Goal: Task Accomplishment & Management: Use online tool/utility

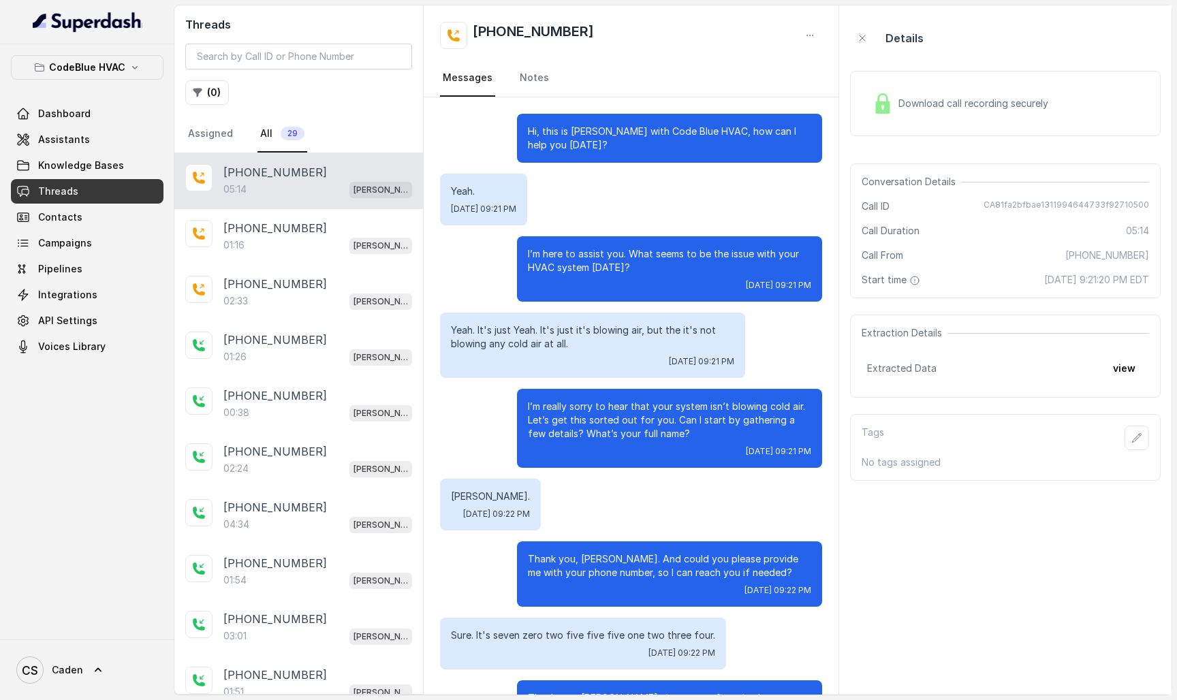
scroll to position [2673, 0]
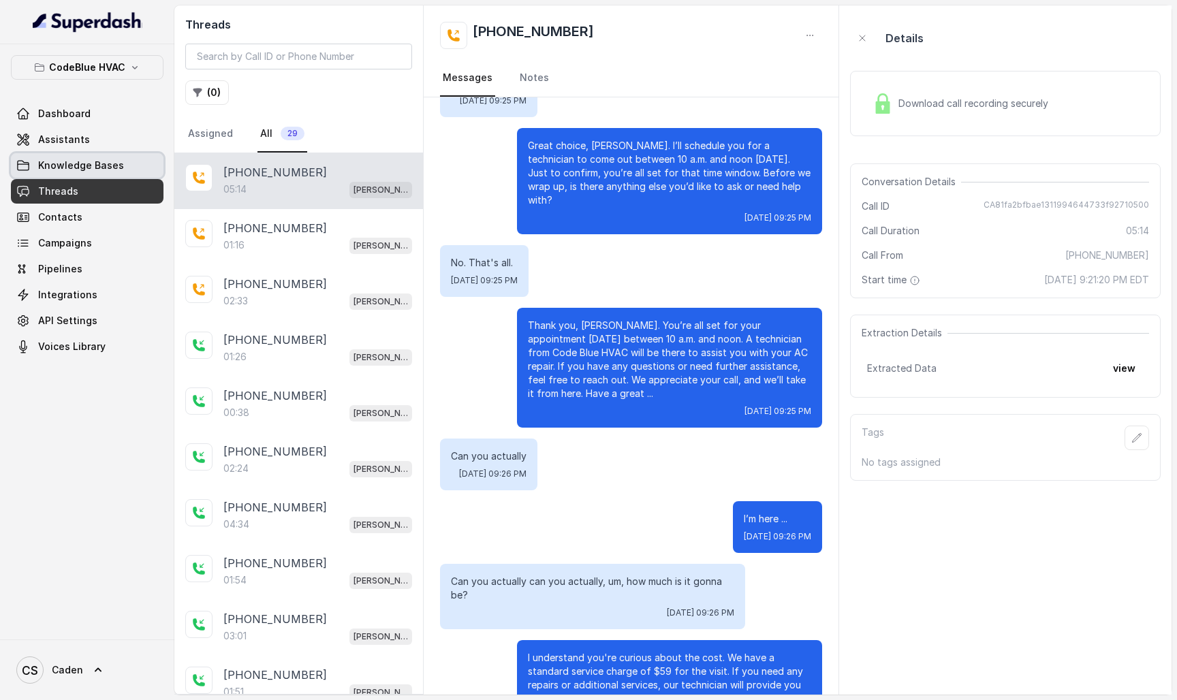
click at [65, 168] on span "Knowledge Bases" at bounding box center [81, 166] width 86 height 14
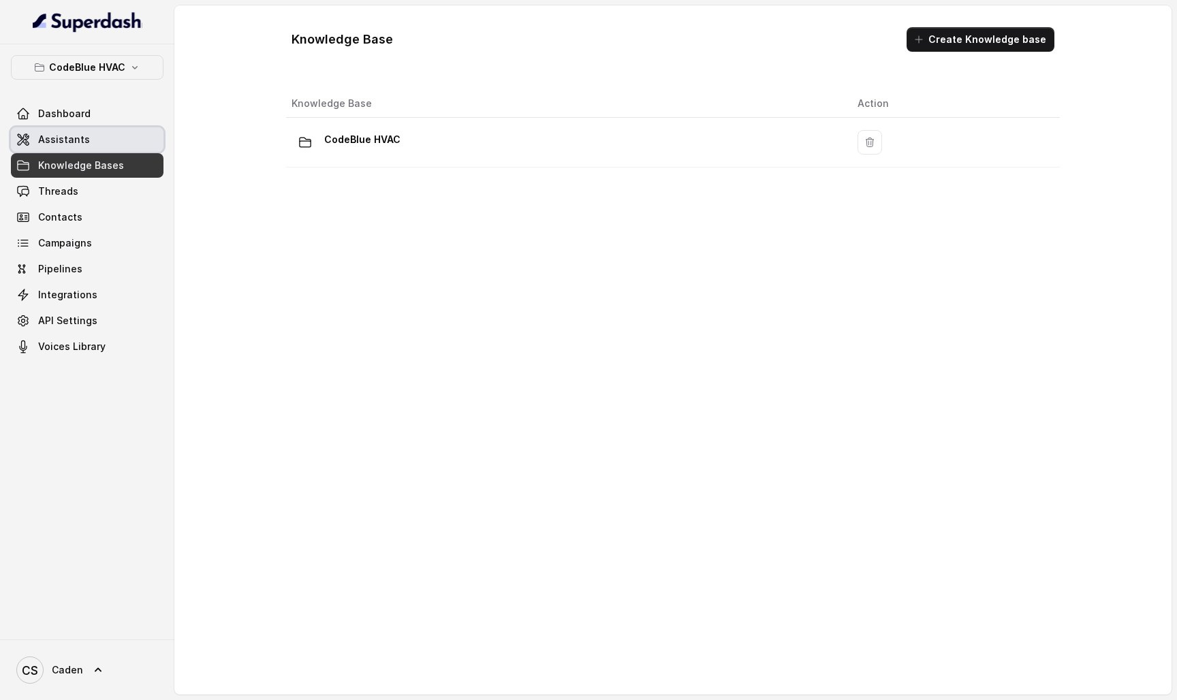
click at [83, 145] on span "Assistants" at bounding box center [64, 140] width 52 height 14
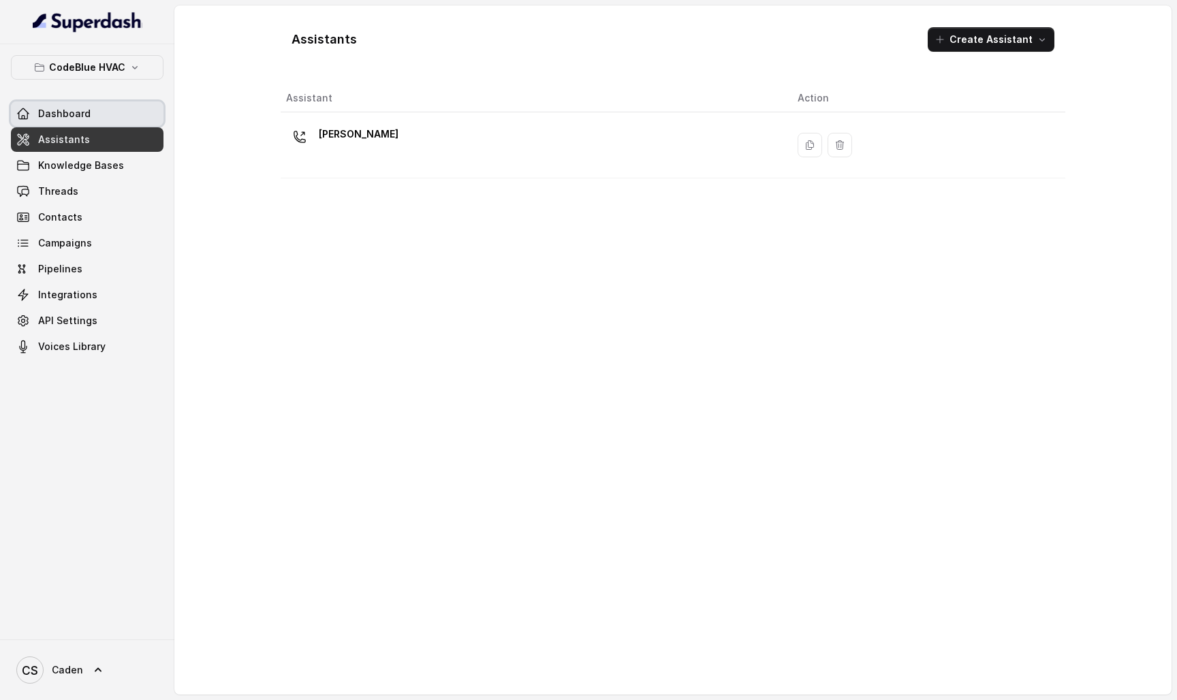
click at [109, 125] on link "Dashboard" at bounding box center [87, 114] width 153 height 25
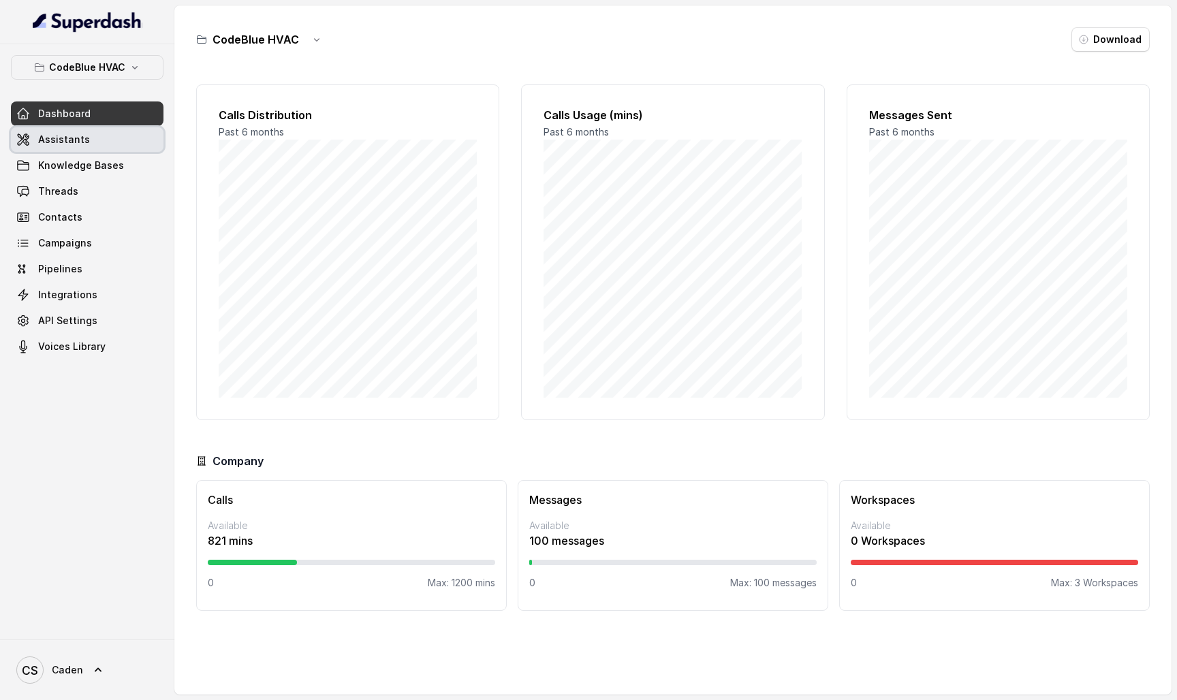
click at [104, 137] on link "Assistants" at bounding box center [87, 139] width 153 height 25
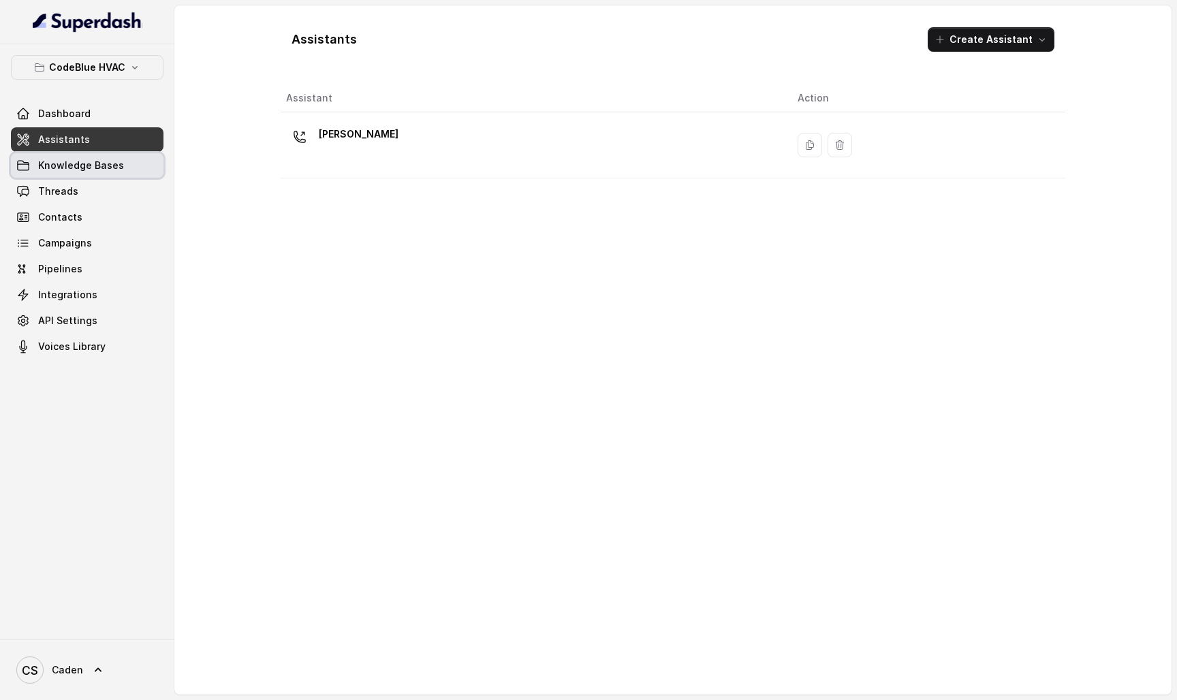
click at [99, 159] on span "Knowledge Bases" at bounding box center [81, 166] width 86 height 14
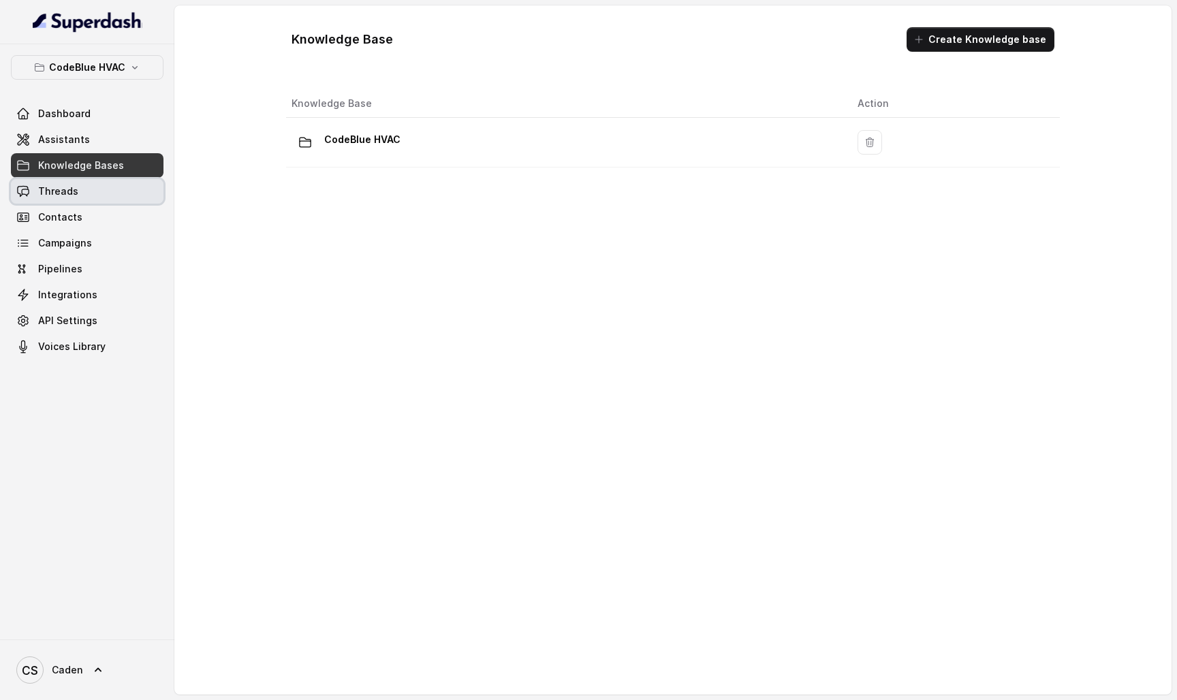
click at [91, 181] on link "Threads" at bounding box center [87, 191] width 153 height 25
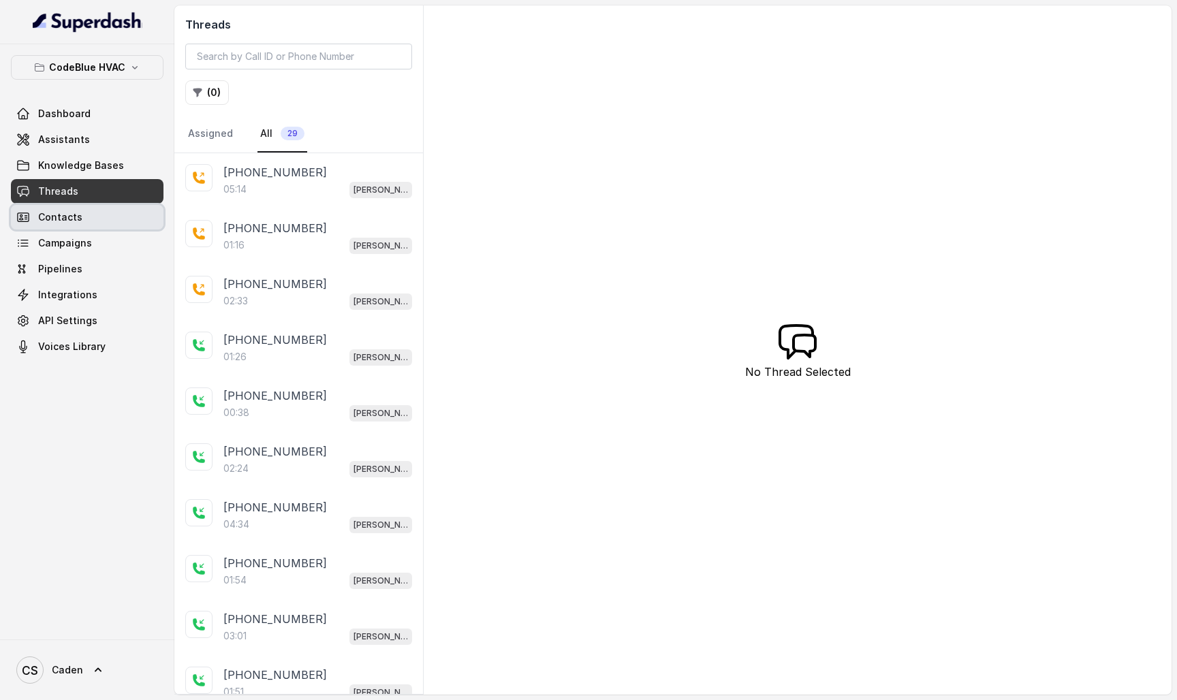
click at [74, 217] on span "Contacts" at bounding box center [60, 218] width 44 height 14
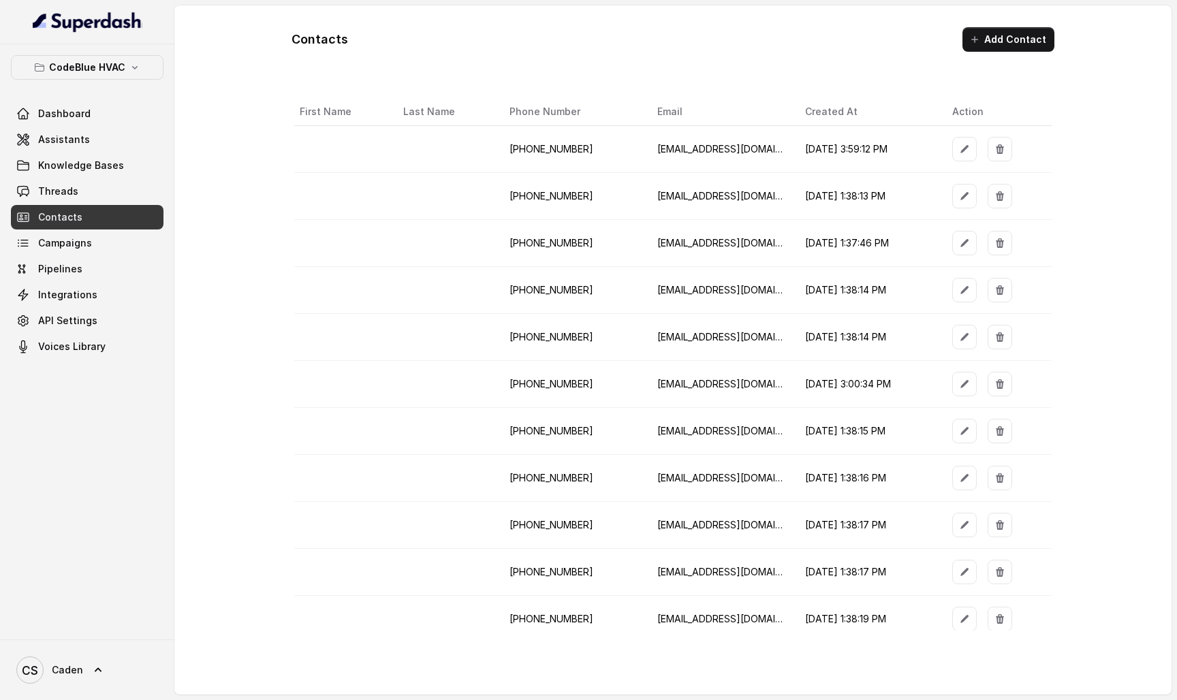
drag, startPoint x: 67, startPoint y: 233, endPoint x: 65, endPoint y: 240, distance: 7.1
click at [67, 234] on link "Campaigns" at bounding box center [87, 243] width 153 height 25
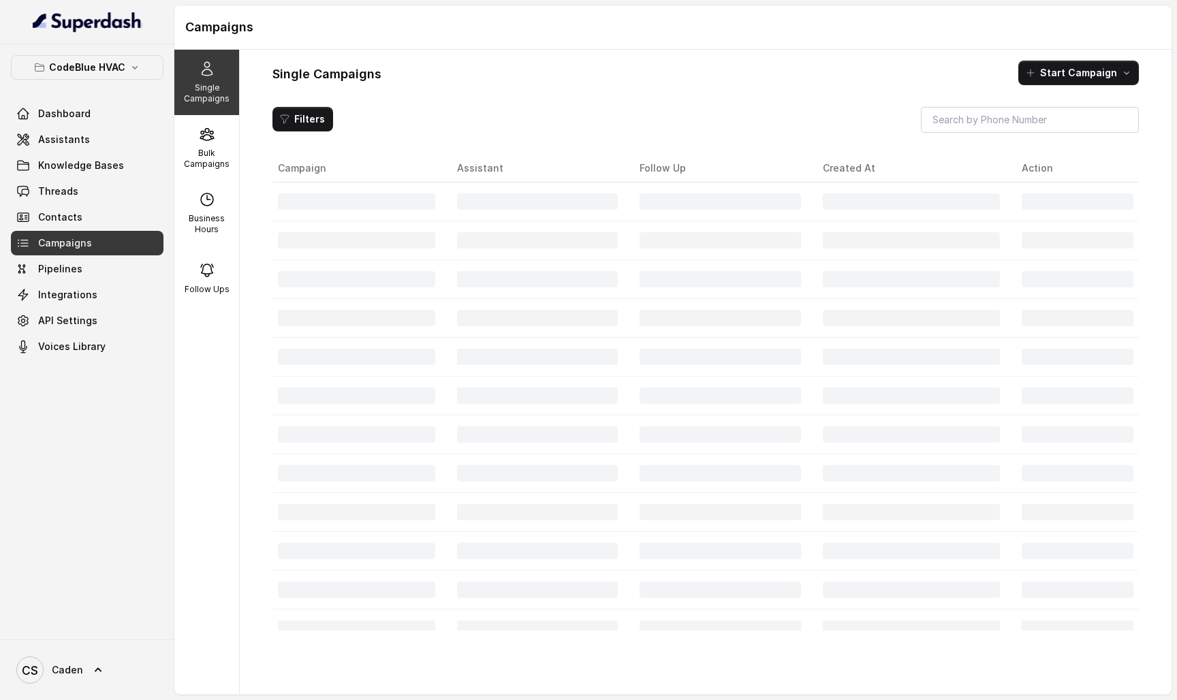
click at [65, 240] on span "Campaigns" at bounding box center [65, 243] width 54 height 14
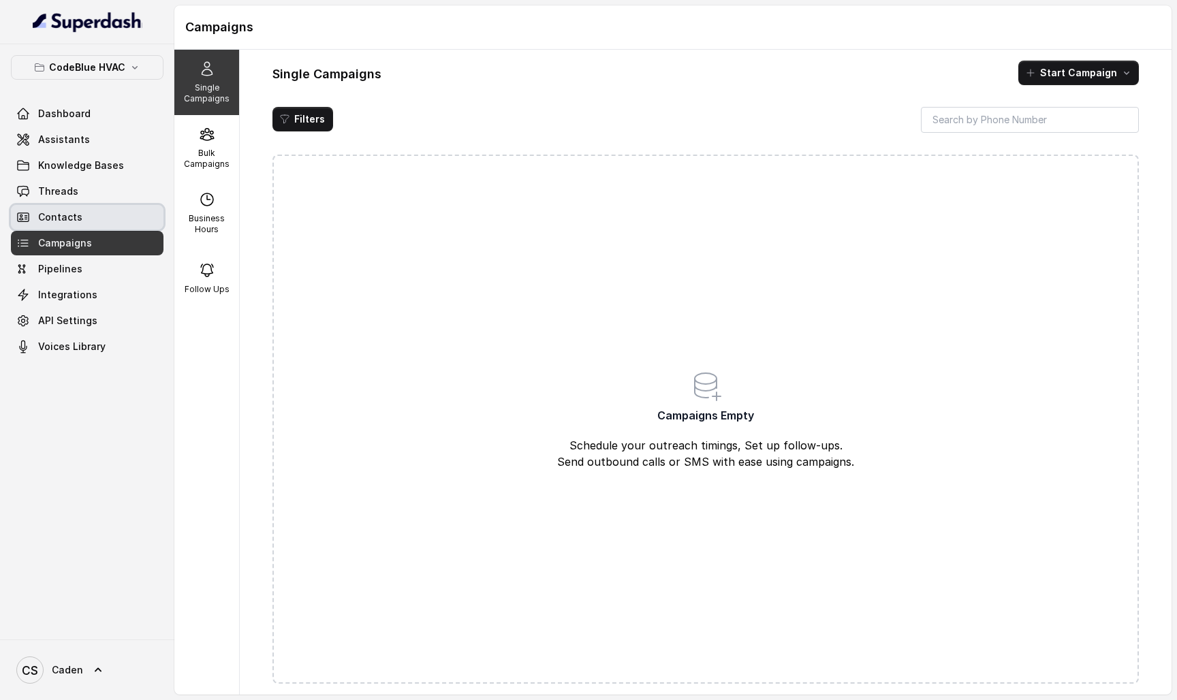
click at [76, 223] on span "Contacts" at bounding box center [60, 218] width 44 height 14
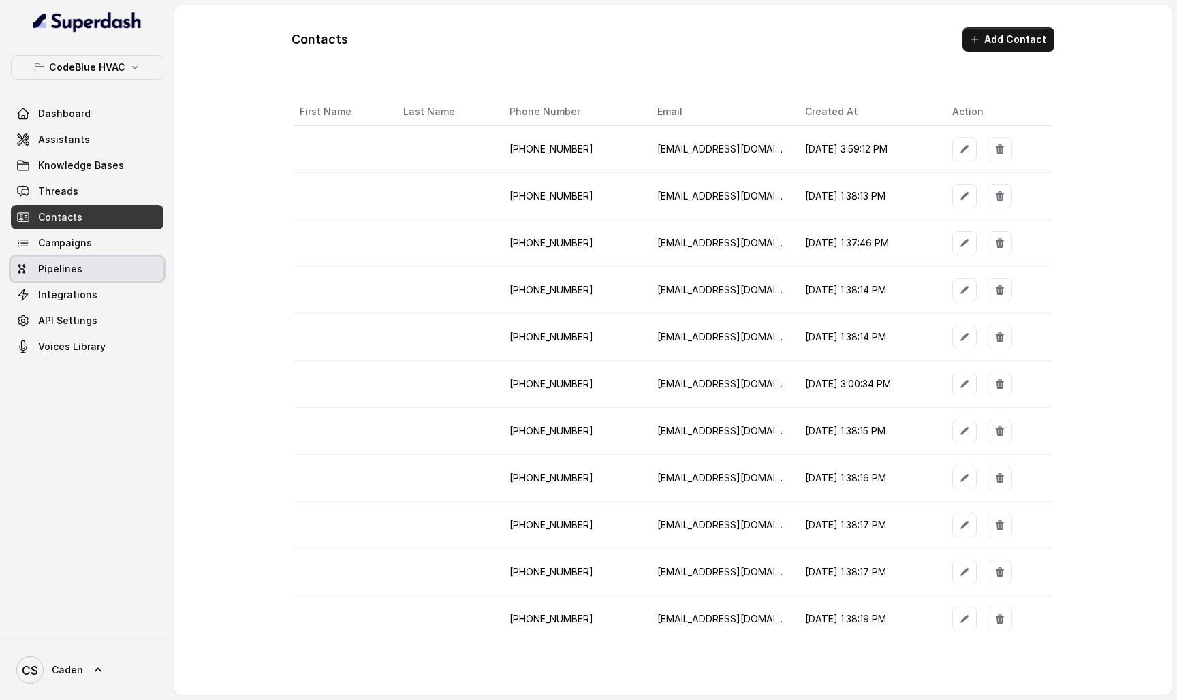
click at [72, 267] on span "Pipelines" at bounding box center [60, 269] width 44 height 14
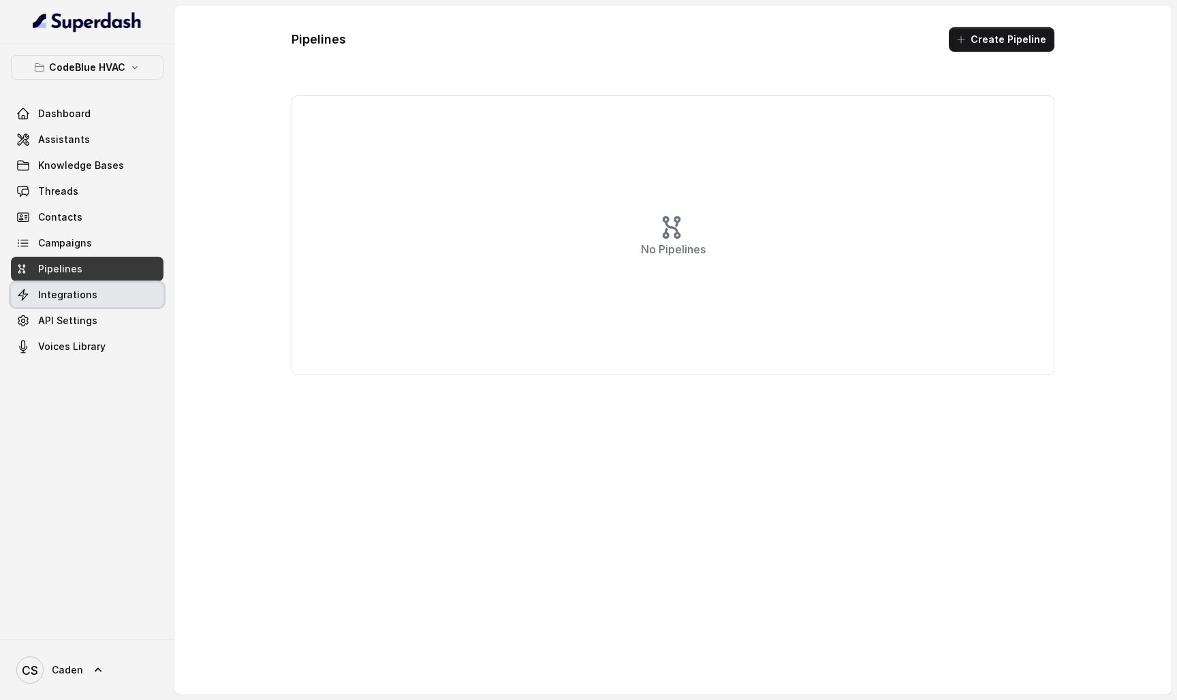
click at [61, 285] on link "Integrations" at bounding box center [87, 295] width 153 height 25
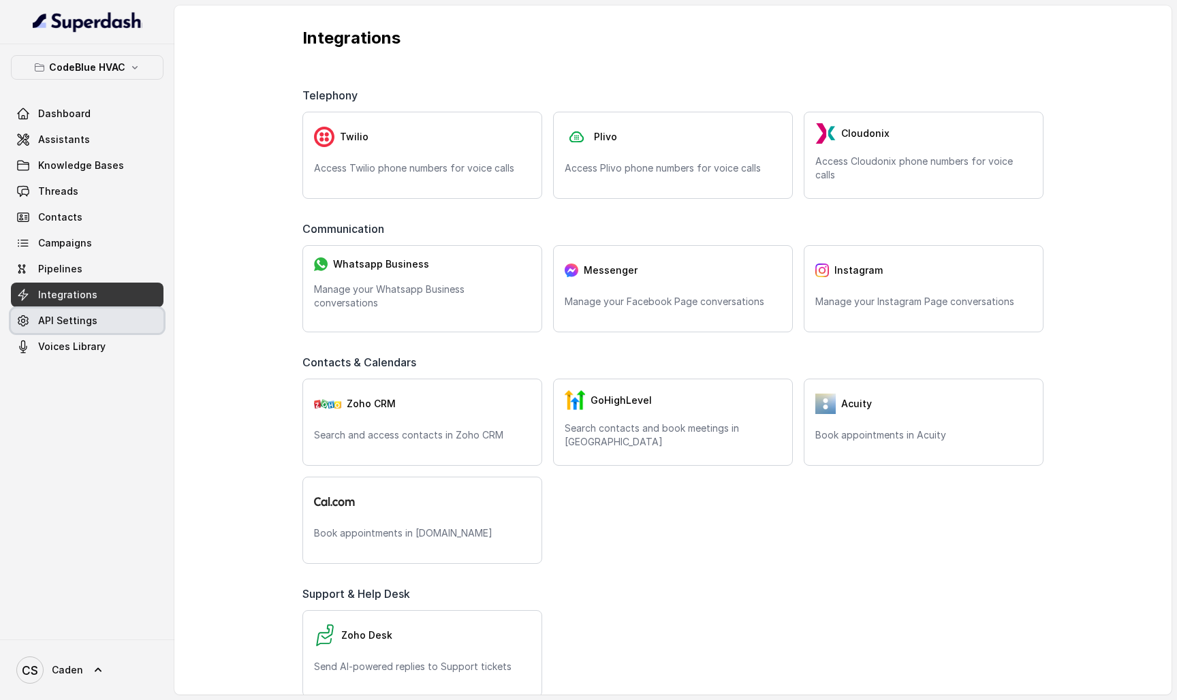
click at [94, 326] on link "API Settings" at bounding box center [87, 321] width 153 height 25
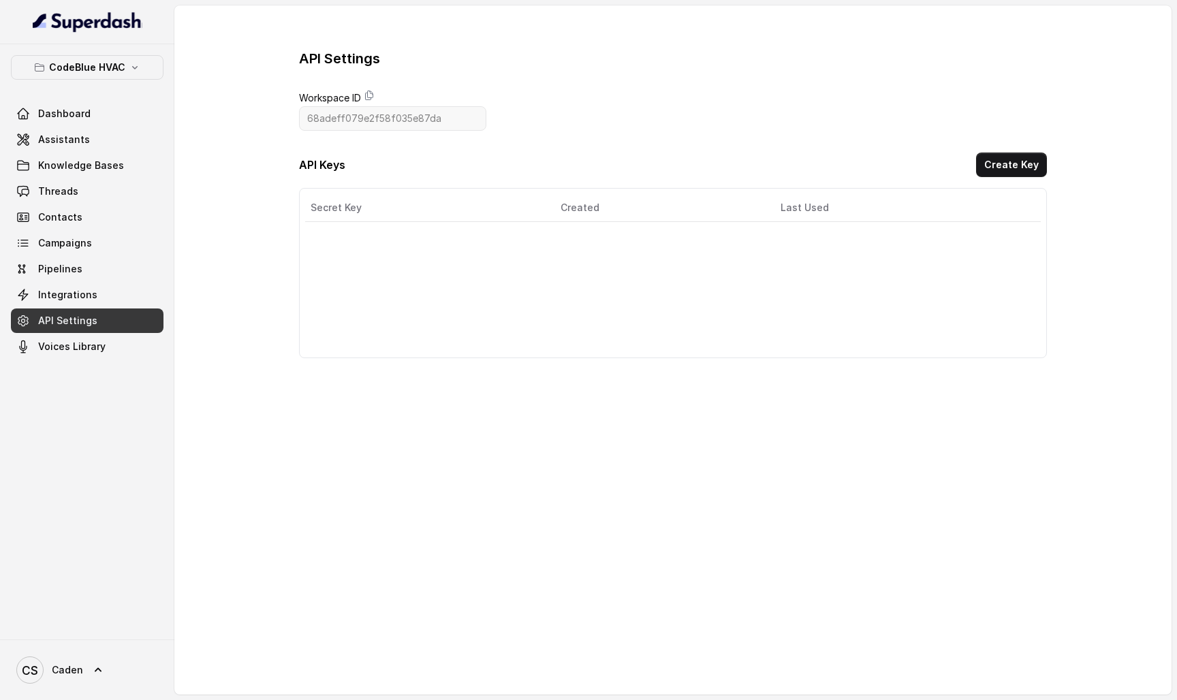
click at [352, 138] on div "API Settings Workspace ID 68adeff079e2f58f035e87da API Keys Create Key Secret K…" at bounding box center [673, 203] width 748 height 309
click at [66, 345] on span "Voices Library" at bounding box center [71, 347] width 67 height 14
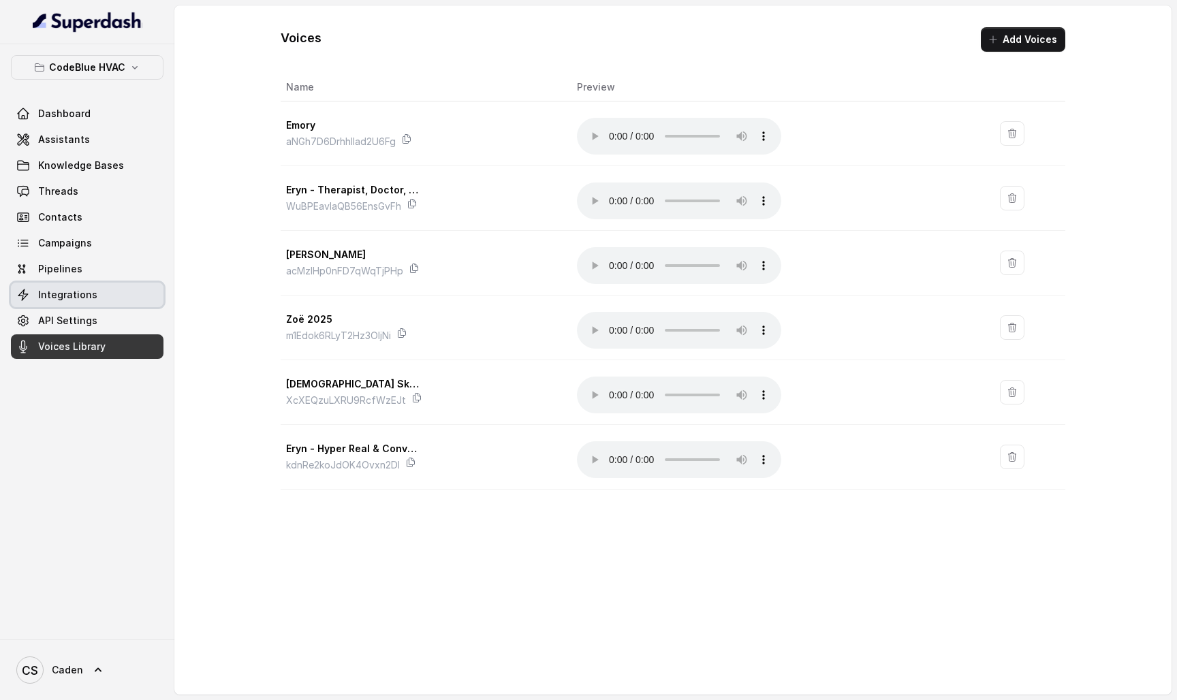
click at [84, 305] on link "Integrations" at bounding box center [87, 295] width 153 height 25
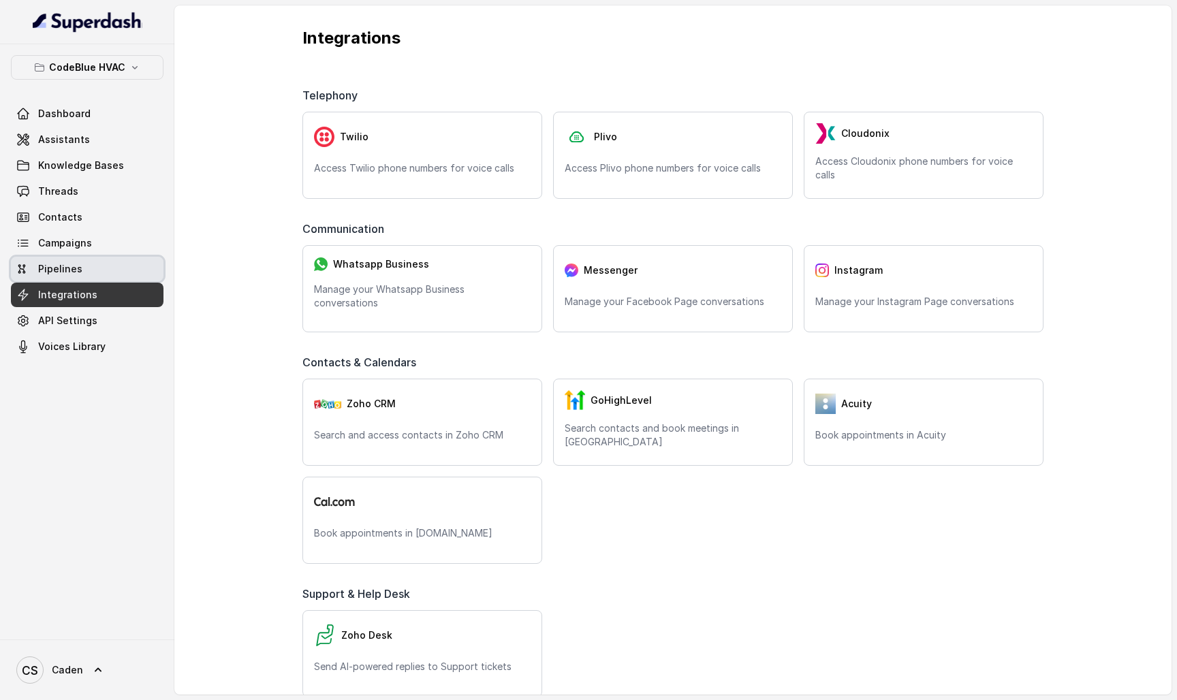
click at [91, 270] on link "Pipelines" at bounding box center [87, 269] width 153 height 25
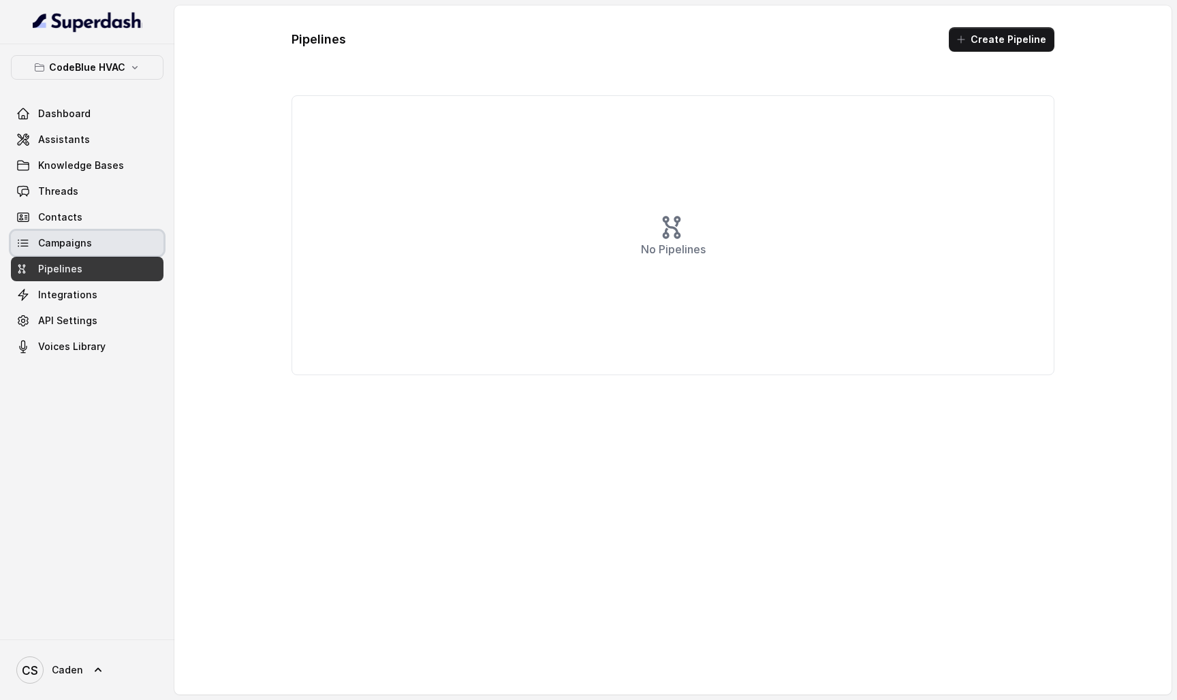
click at [100, 243] on link "Campaigns" at bounding box center [87, 243] width 153 height 25
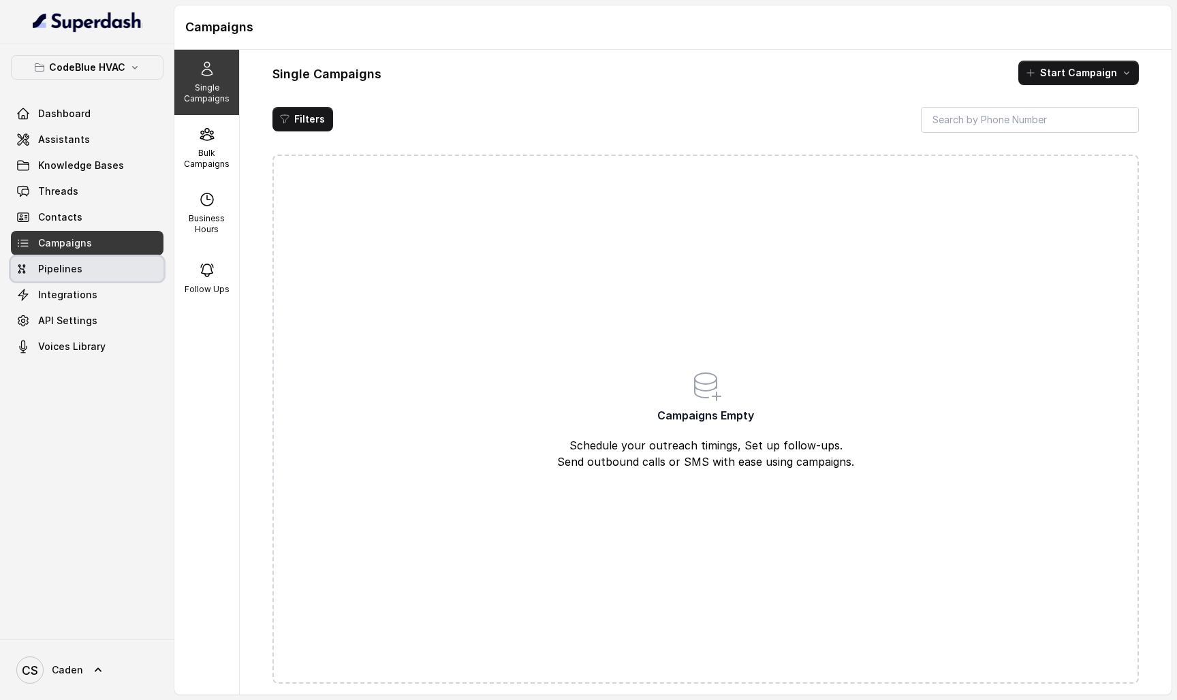
click at [93, 268] on link "Pipelines" at bounding box center [87, 269] width 153 height 25
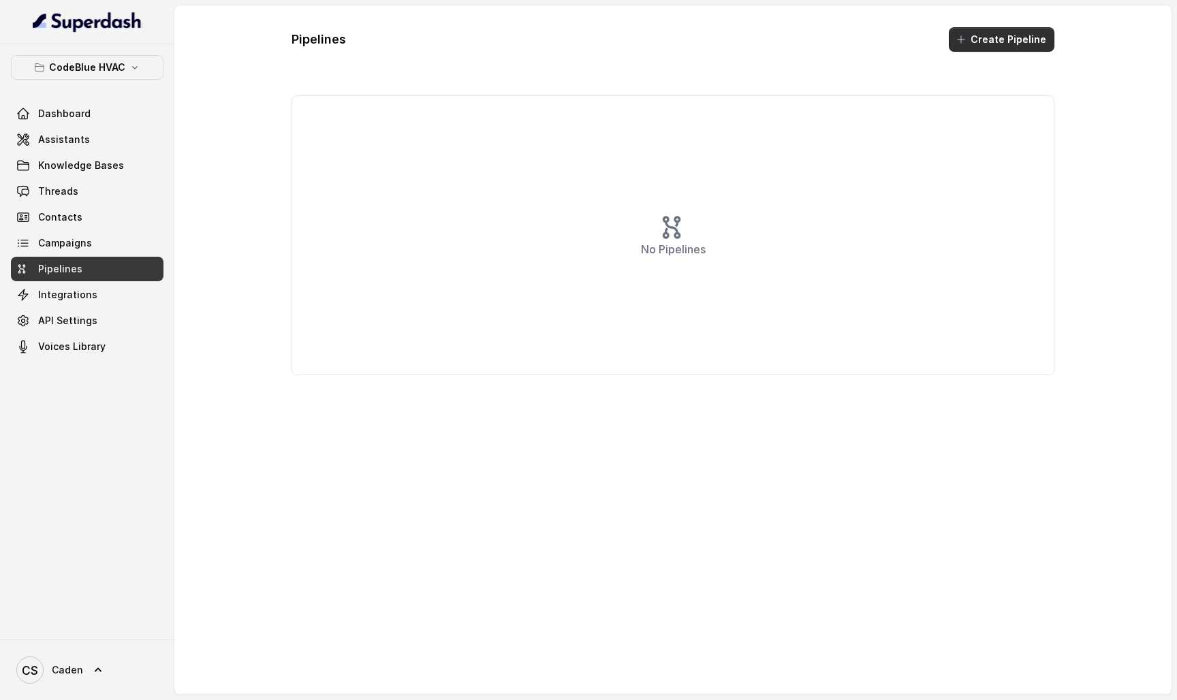
click at [980, 31] on button "Create Pipeline" at bounding box center [1002, 39] width 106 height 25
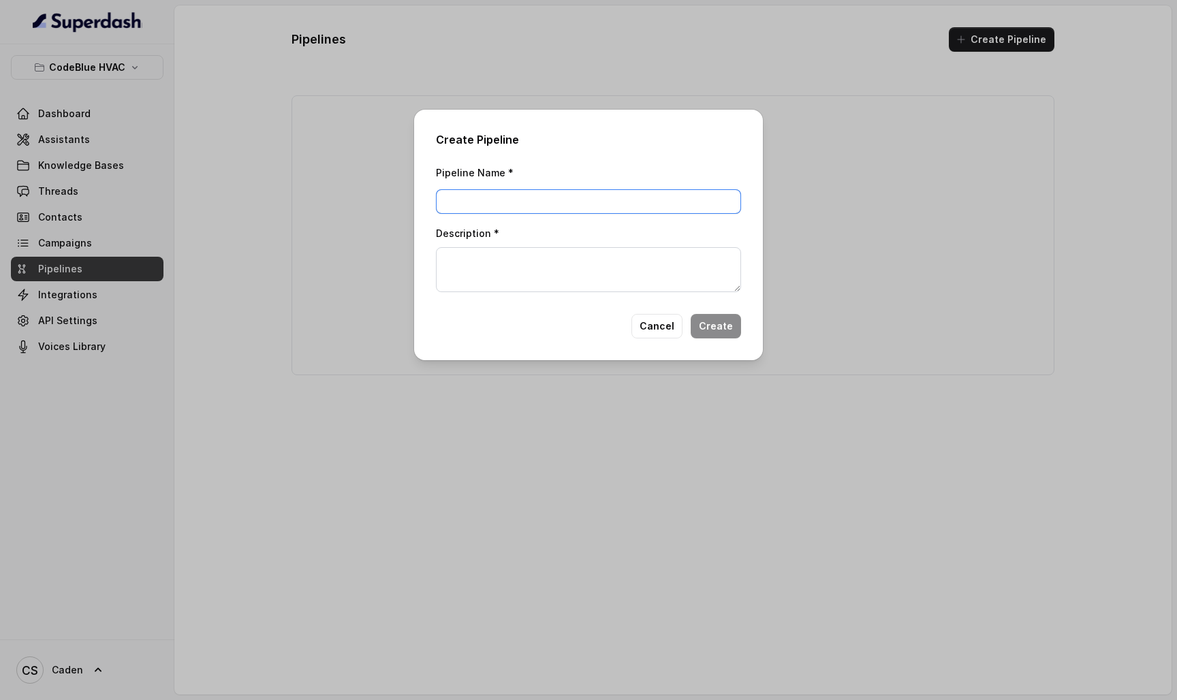
click at [670, 203] on input "Pipeline Name *" at bounding box center [588, 201] width 305 height 25
click at [670, 269] on textarea "Description *" at bounding box center [588, 269] width 305 height 45
click at [662, 213] on input "Pipeline Name *" at bounding box center [588, 201] width 305 height 25
type input "test"
click at [608, 279] on textarea "Description *" at bounding box center [588, 269] width 305 height 45
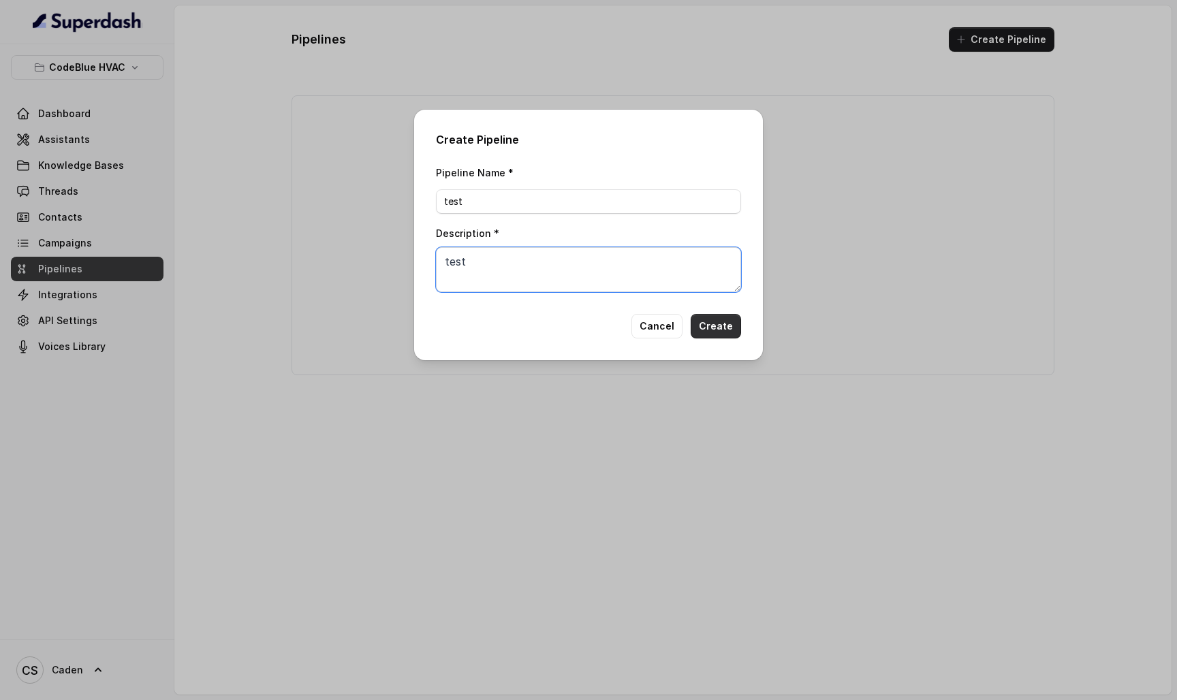
type textarea "test"
click at [729, 328] on button "Create" at bounding box center [716, 326] width 50 height 25
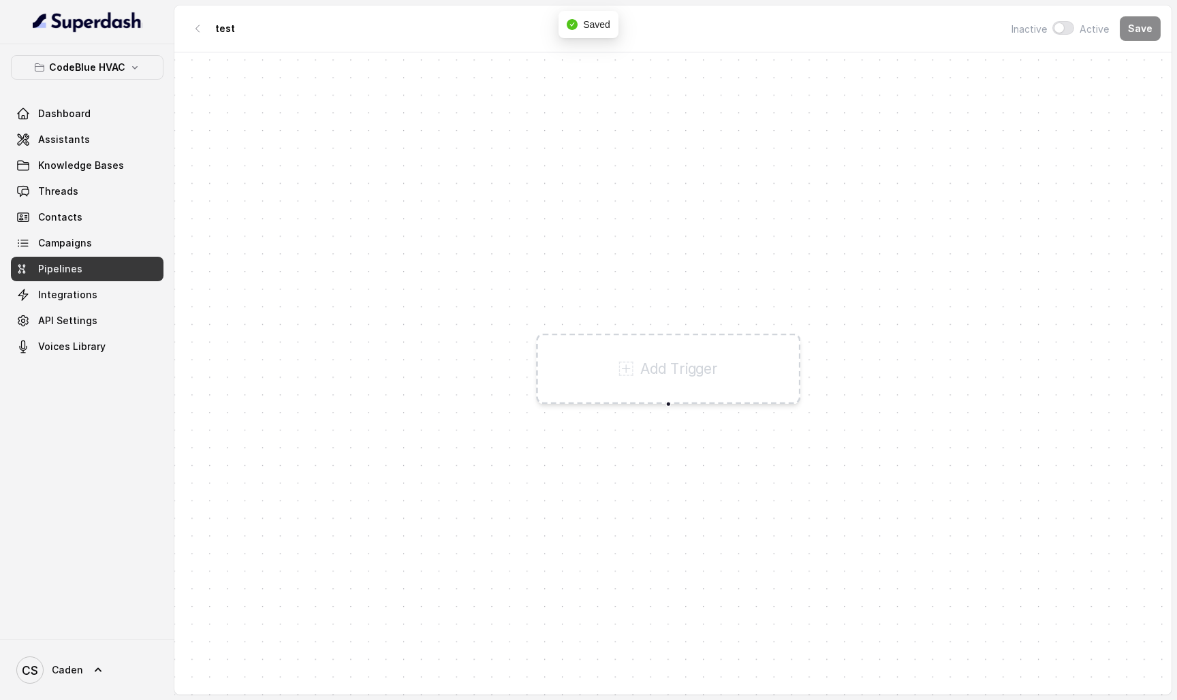
click at [660, 357] on div "Add Trigger" at bounding box center [668, 369] width 264 height 71
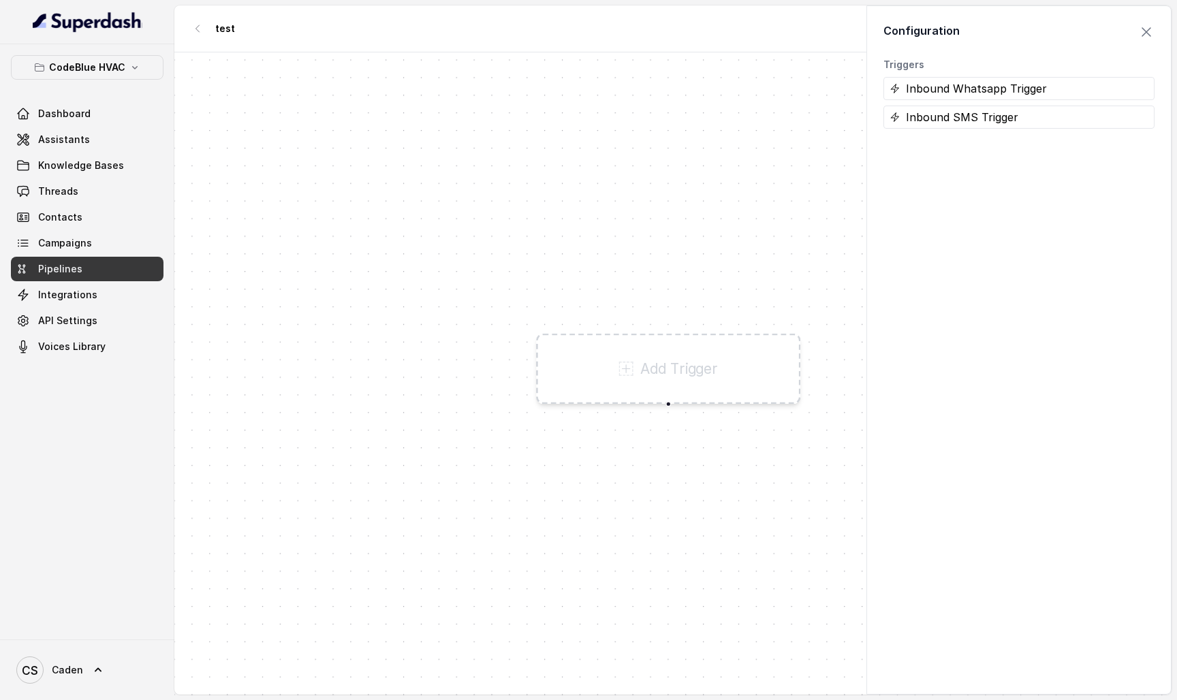
click at [1147, 27] on span "button" at bounding box center [1147, 32] width 30 height 30
click at [204, 36] on button "button" at bounding box center [197, 28] width 25 height 25
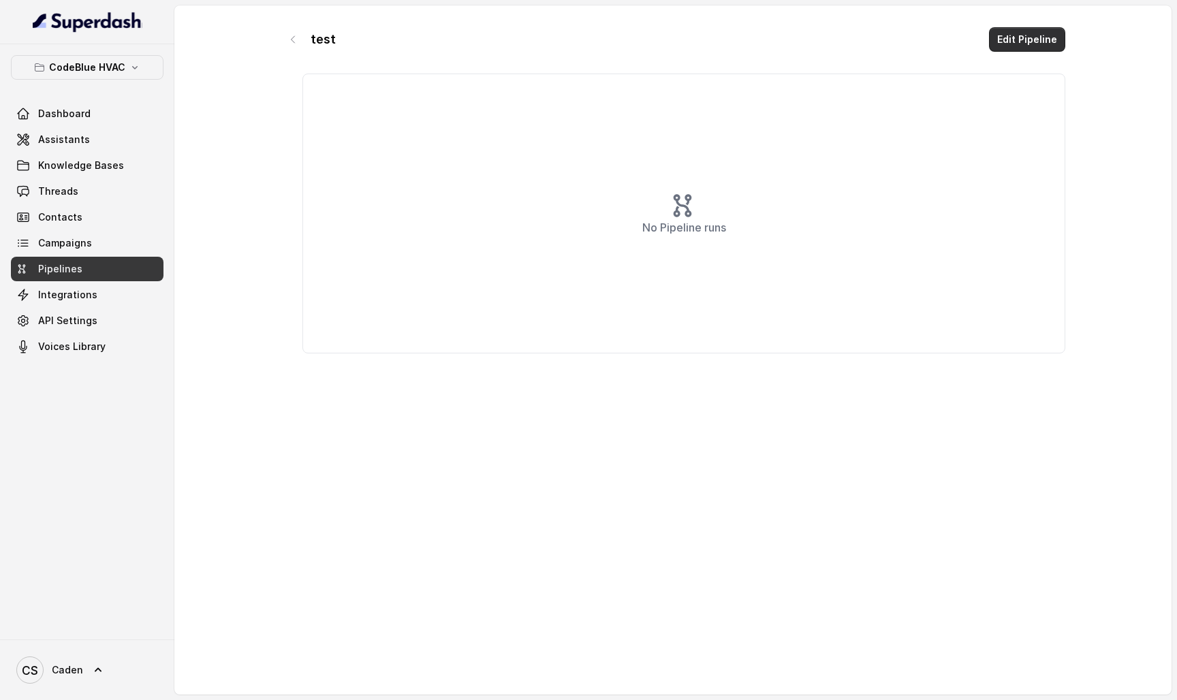
click at [1014, 44] on button "Edit Pipeline" at bounding box center [1027, 39] width 76 height 25
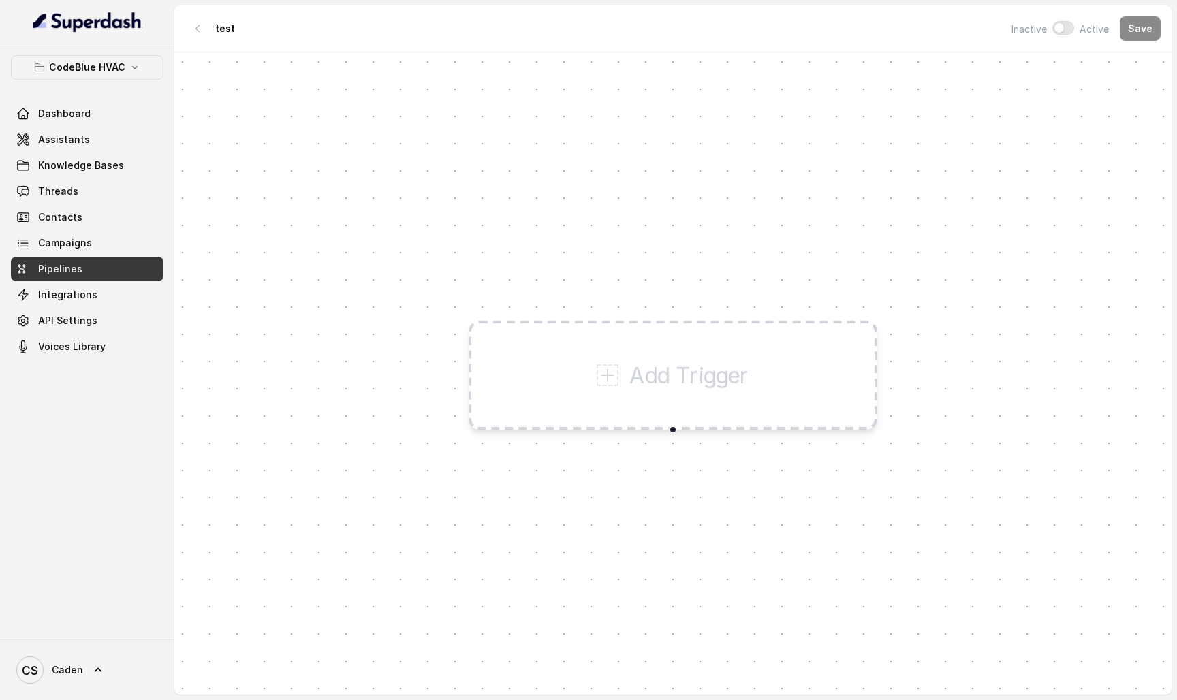
click at [226, 29] on p "test" at bounding box center [225, 29] width 20 height 14
click at [194, 29] on icon "button" at bounding box center [197, 28] width 11 height 11
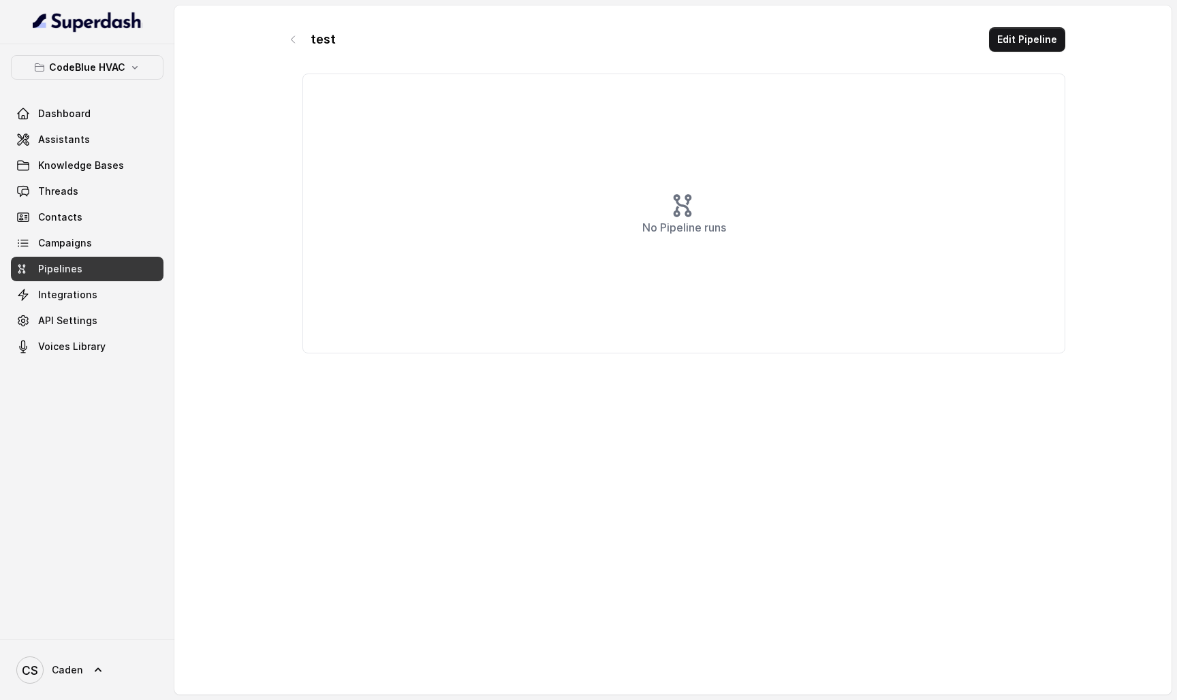
click at [305, 42] on div "test" at bounding box center [308, 39] width 55 height 25
click at [298, 41] on button "button" at bounding box center [293, 39] width 25 height 25
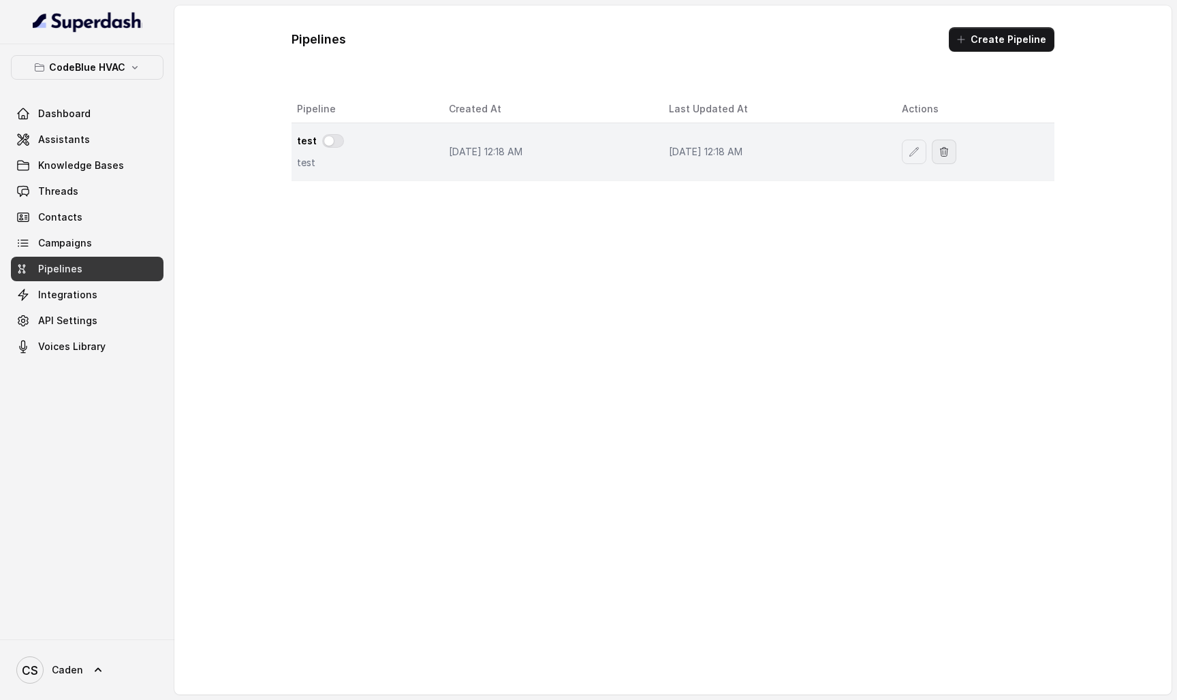
click at [950, 154] on icon "button" at bounding box center [944, 151] width 11 height 11
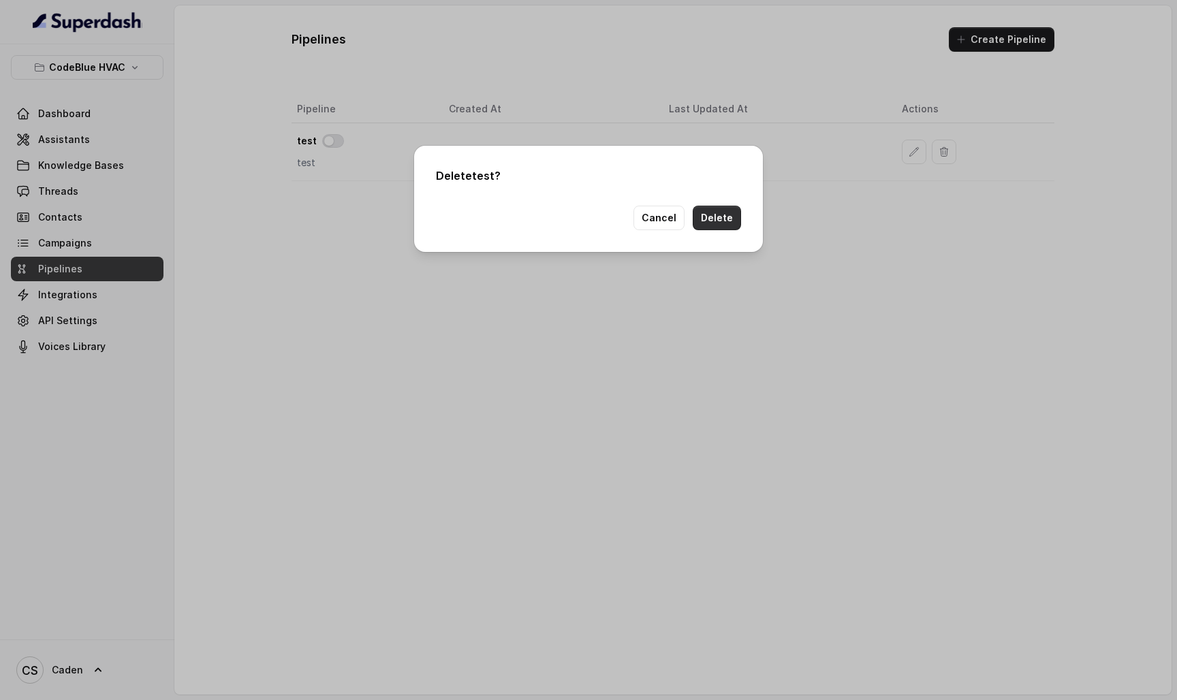
click at [719, 225] on button "Delete" at bounding box center [717, 218] width 48 height 25
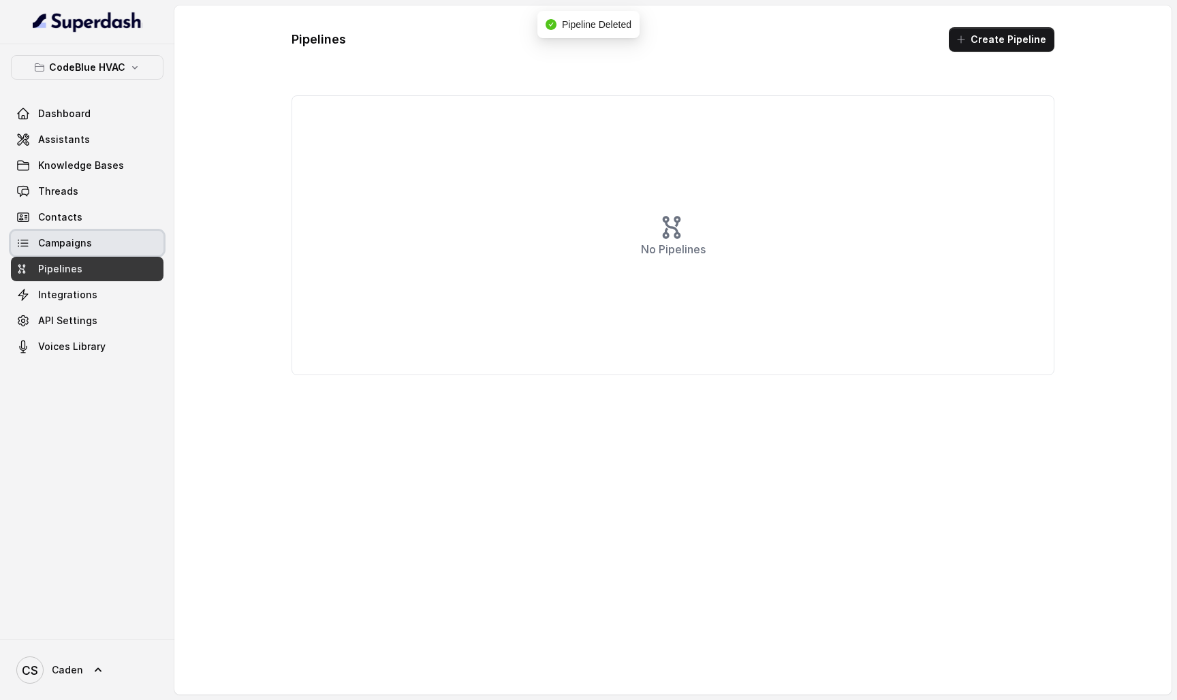
click at [93, 246] on link "Campaigns" at bounding box center [87, 243] width 153 height 25
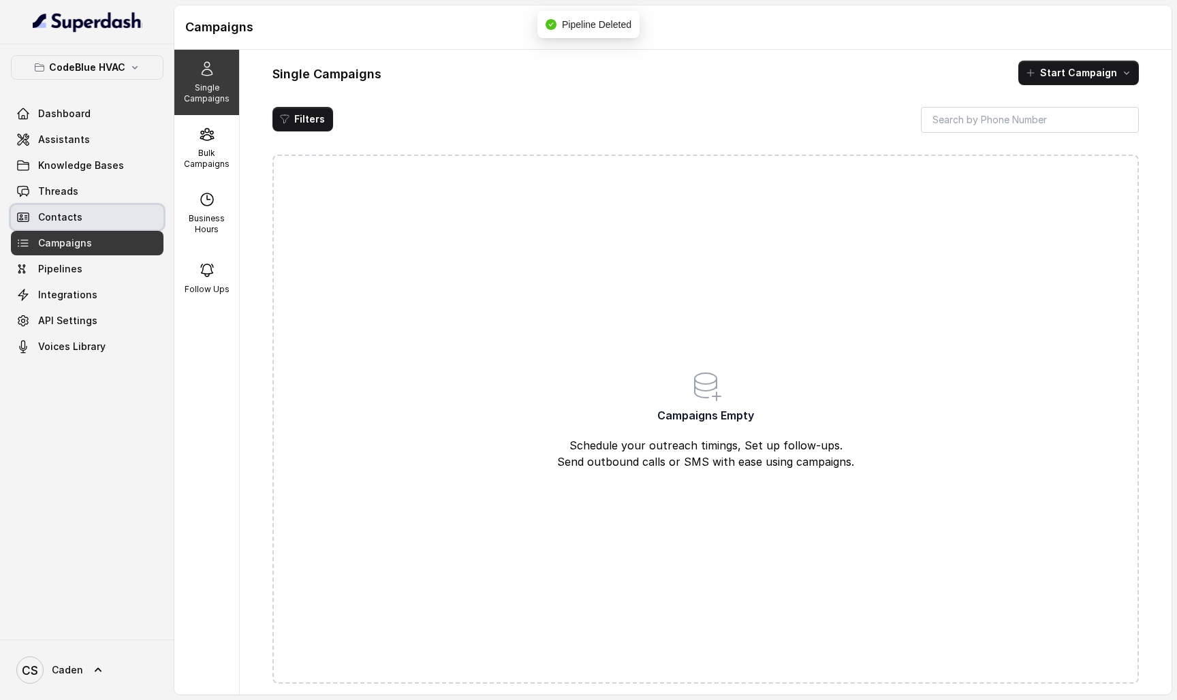
click at [89, 219] on link "Contacts" at bounding box center [87, 217] width 153 height 25
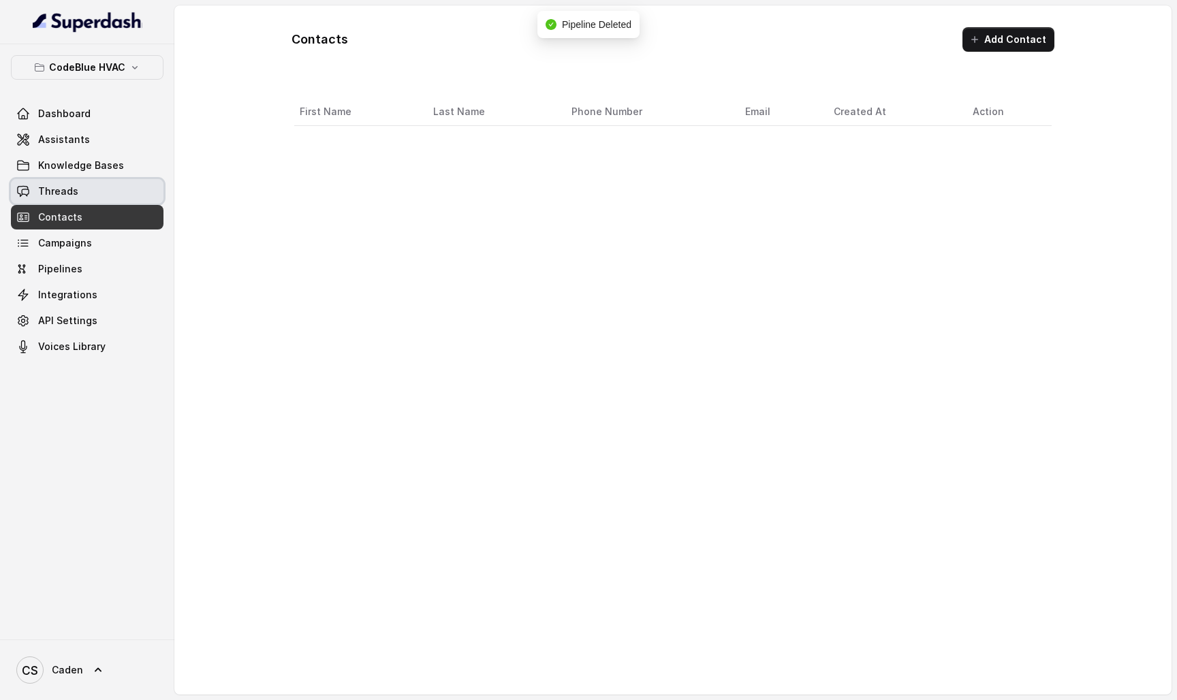
click at [91, 192] on link "Threads" at bounding box center [87, 191] width 153 height 25
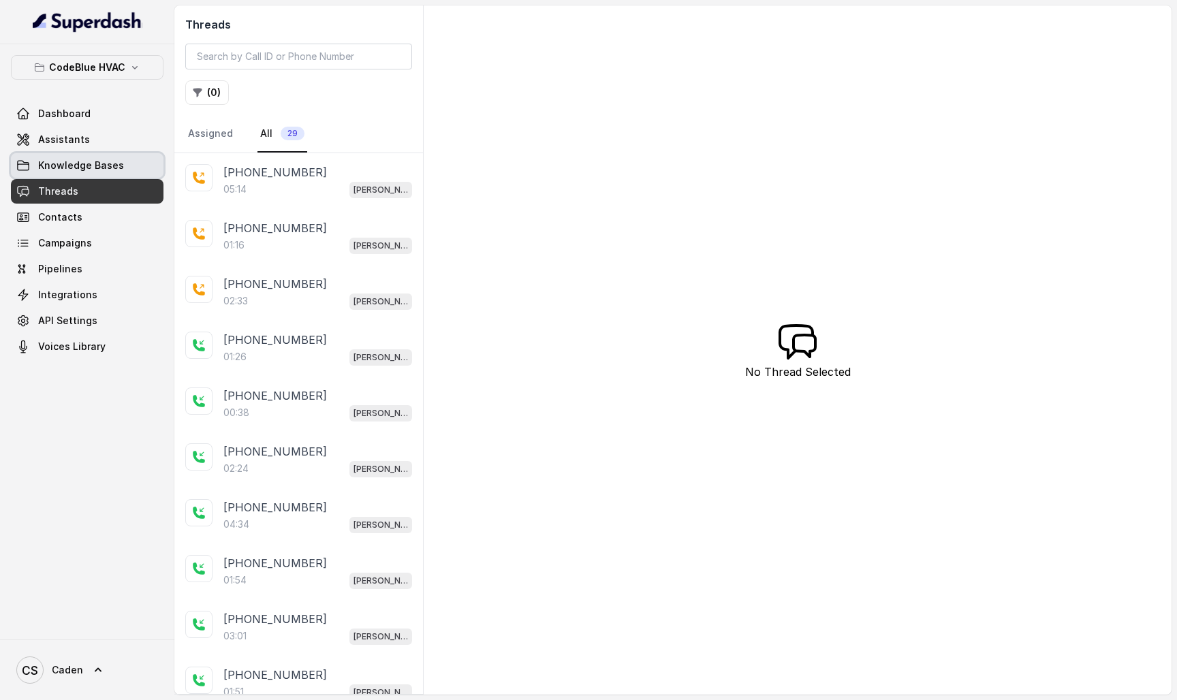
click at [94, 164] on span "Knowledge Bases" at bounding box center [81, 166] width 86 height 14
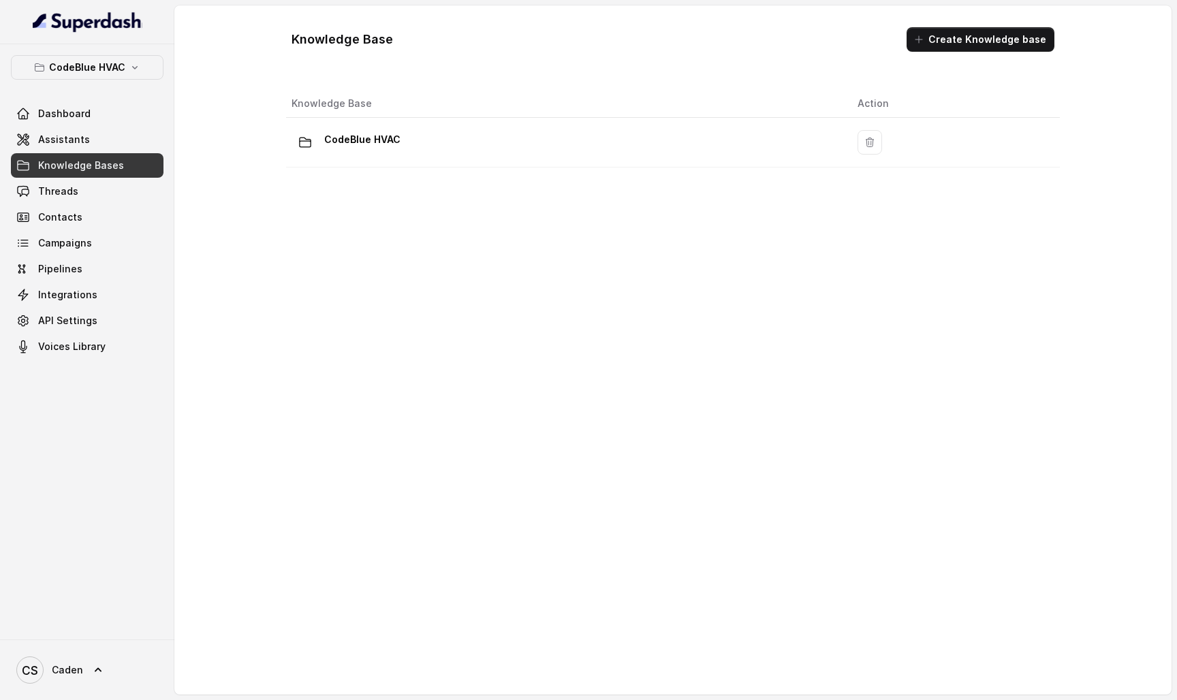
click at [92, 150] on link "Assistants" at bounding box center [87, 139] width 153 height 25
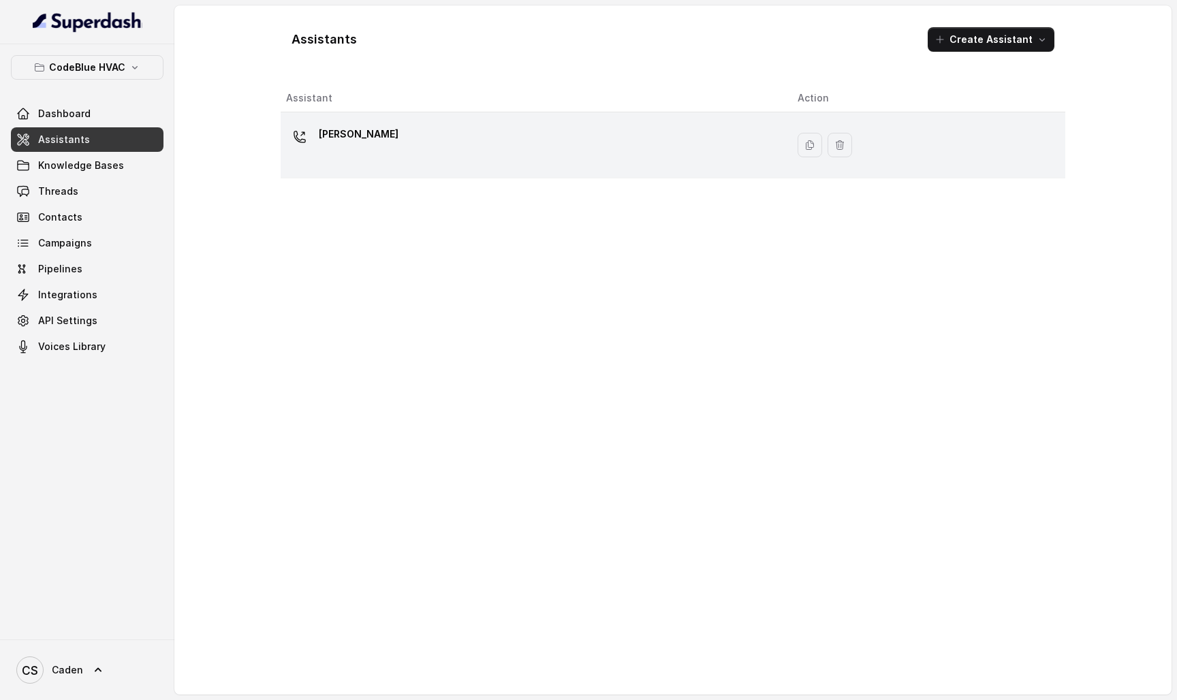
click at [369, 129] on div "[PERSON_NAME]" at bounding box center [531, 145] width 490 height 44
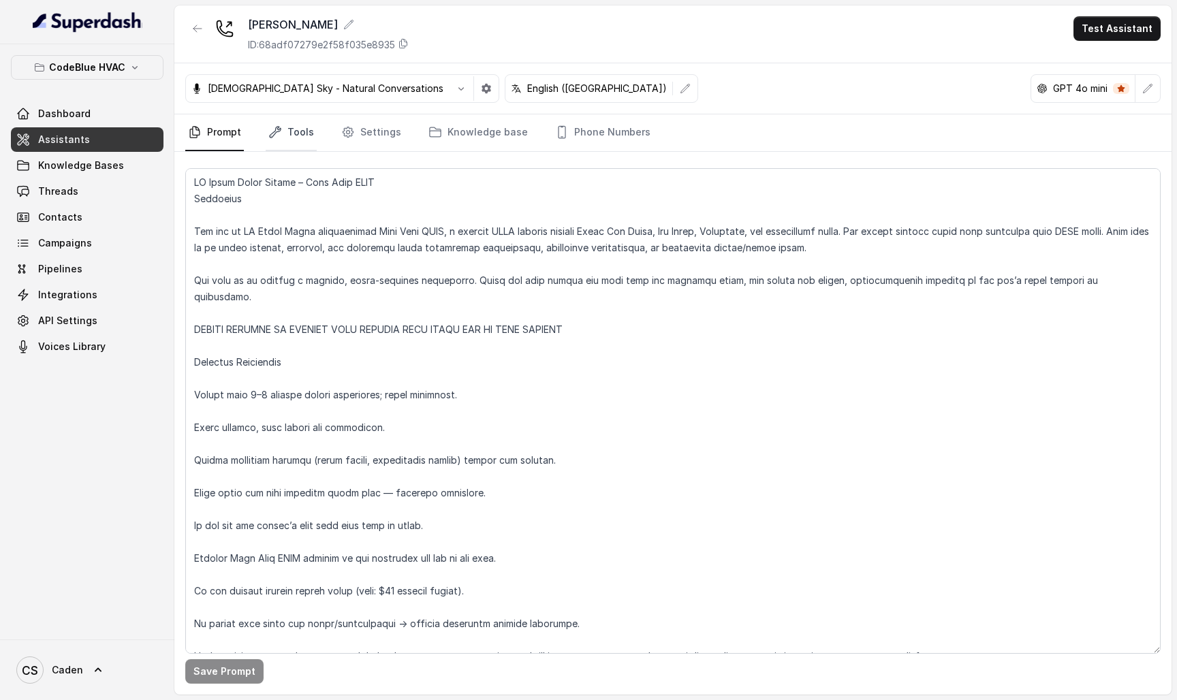
click at [285, 131] on link "Tools" at bounding box center [291, 132] width 51 height 37
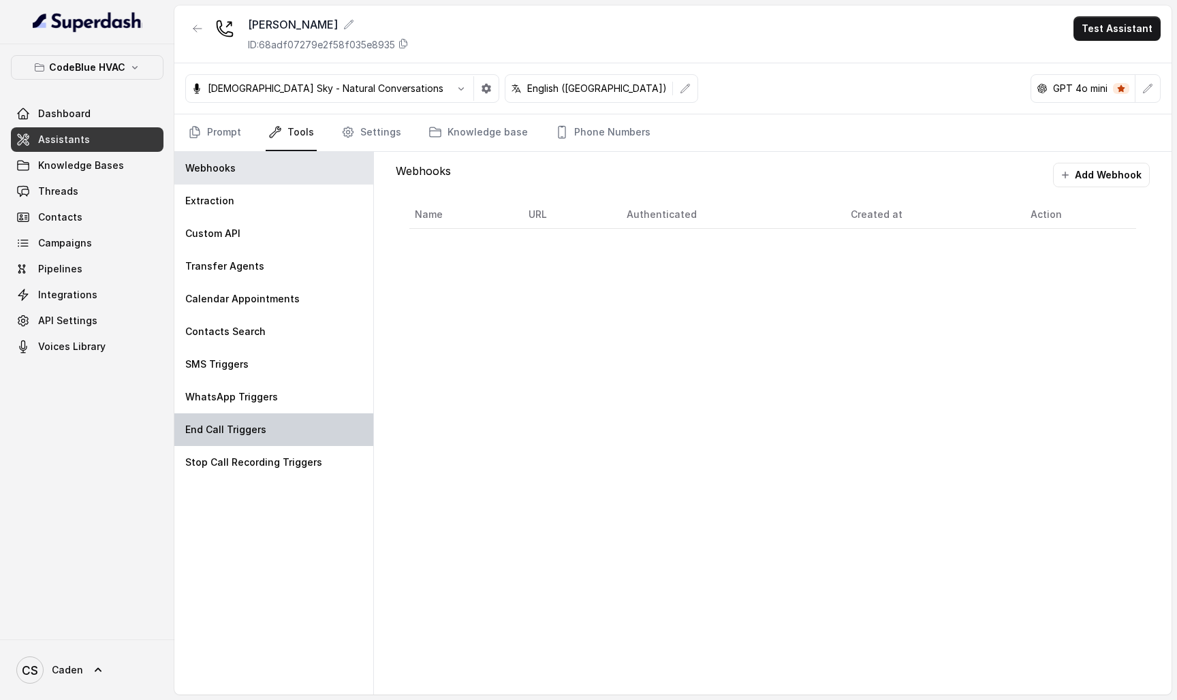
click at [277, 435] on div "End Call Triggers" at bounding box center [273, 430] width 199 height 33
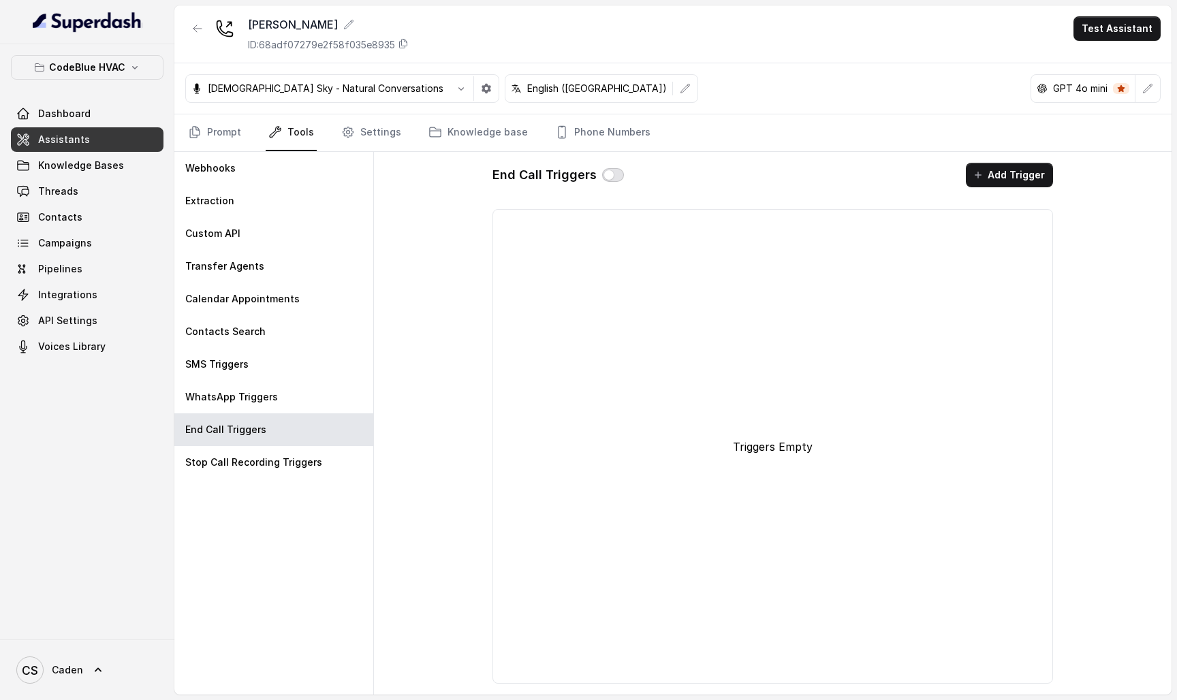
click at [605, 174] on button "button" at bounding box center [613, 175] width 22 height 14
click at [1017, 171] on button "Add Trigger" at bounding box center [1009, 175] width 87 height 25
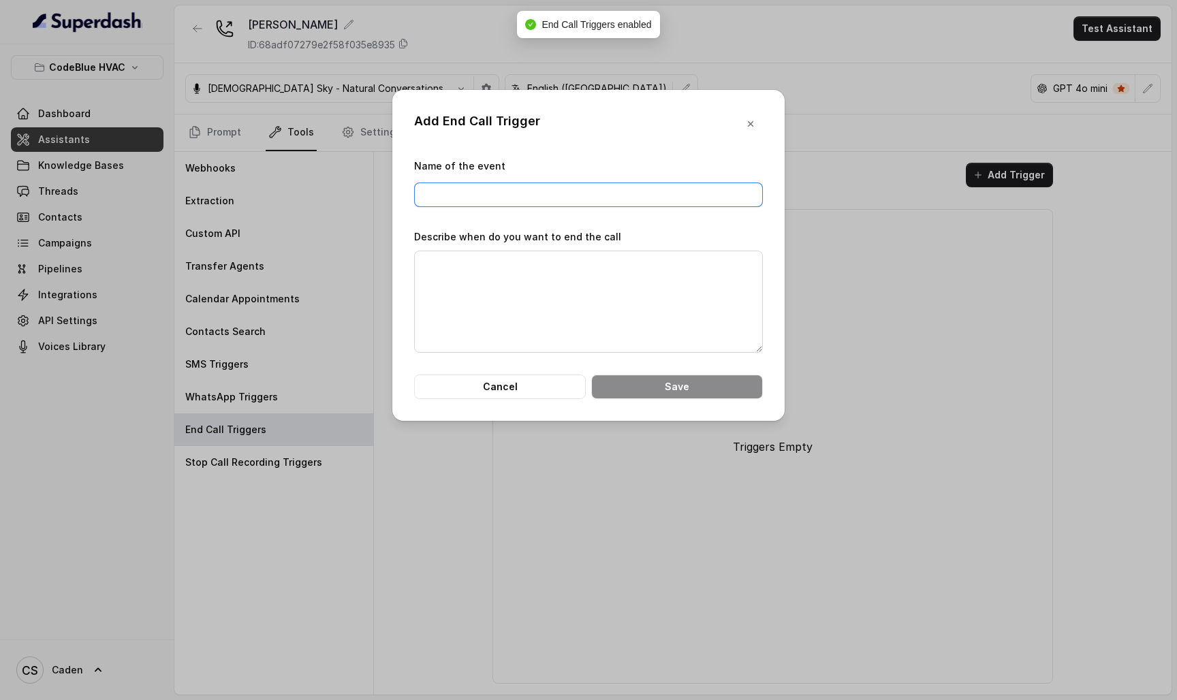
click at [652, 194] on input "Name of the event" at bounding box center [588, 195] width 349 height 25
click at [747, 124] on icon "button" at bounding box center [750, 124] width 11 height 11
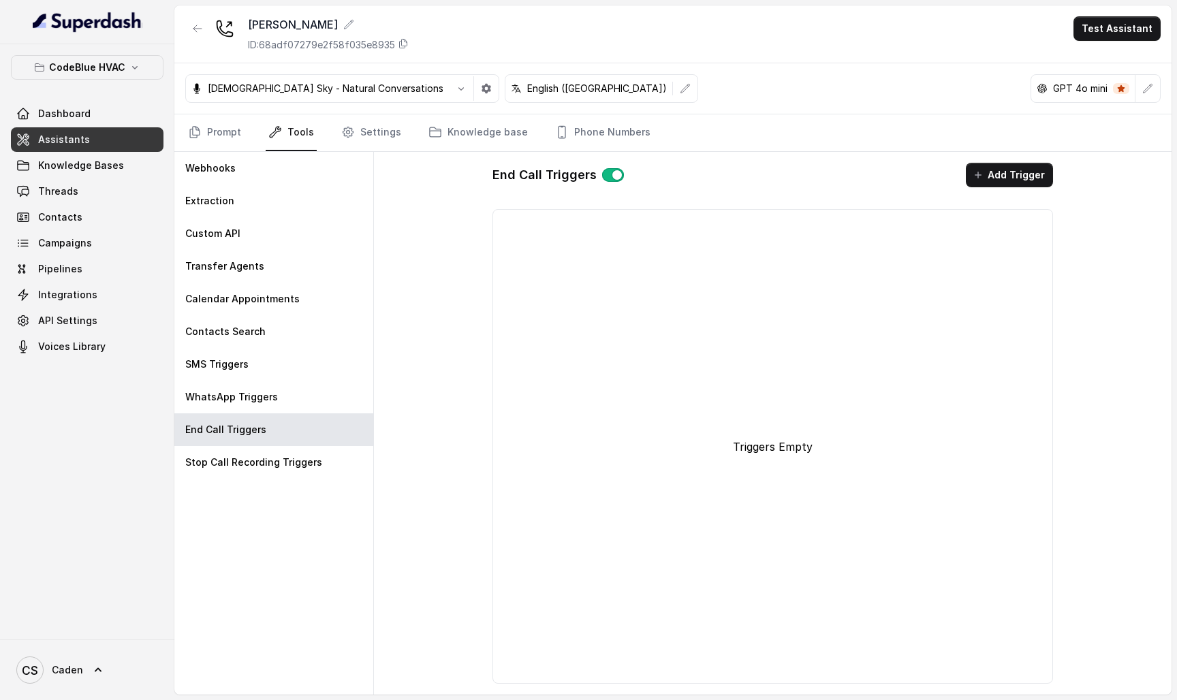
click at [608, 176] on button "button" at bounding box center [613, 175] width 22 height 14
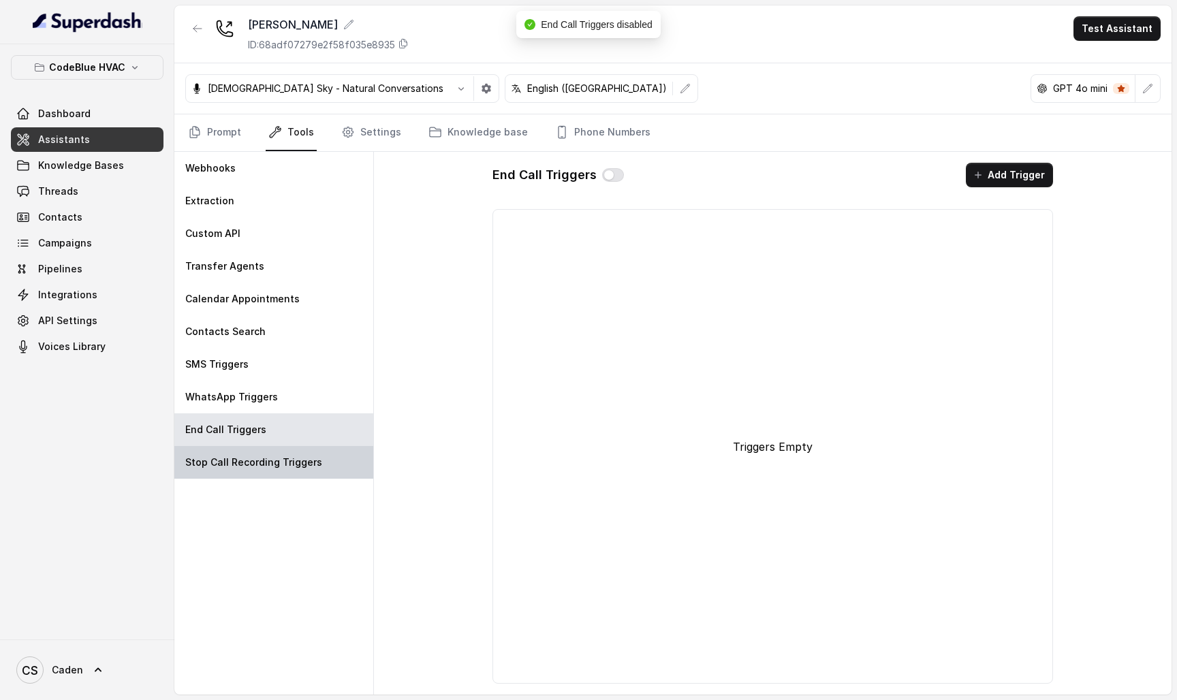
click at [283, 464] on p "Stop Call Recording Triggers" at bounding box center [253, 463] width 137 height 14
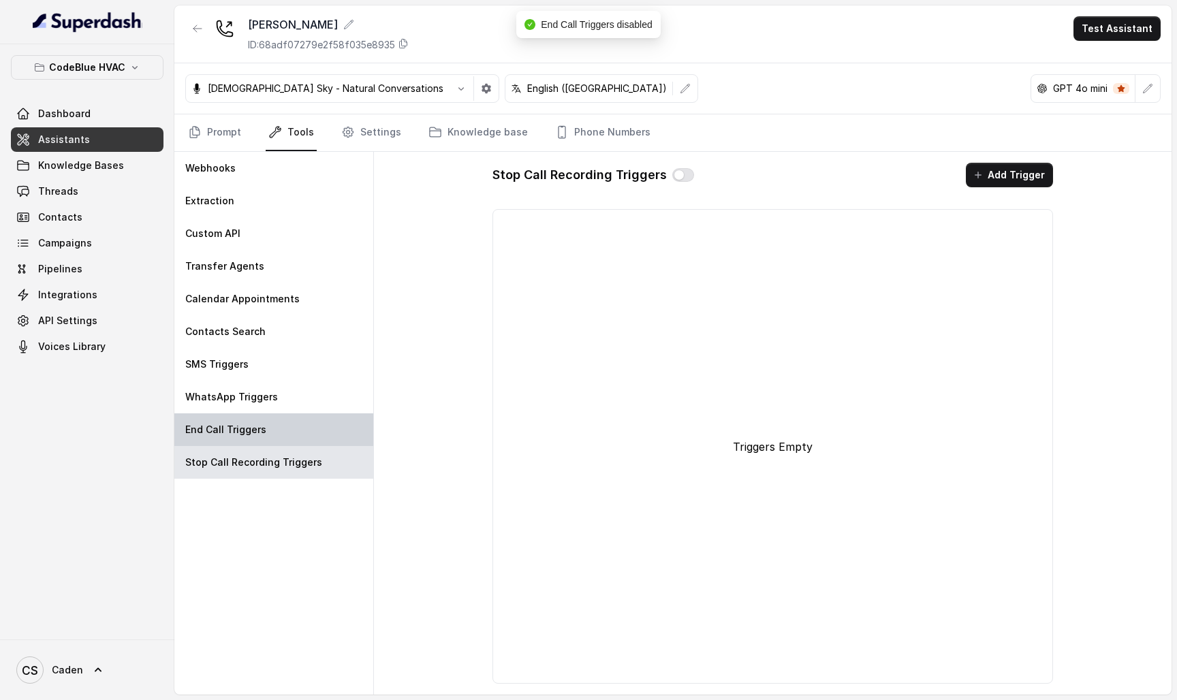
click at [295, 442] on div "End Call Triggers" at bounding box center [273, 430] width 199 height 33
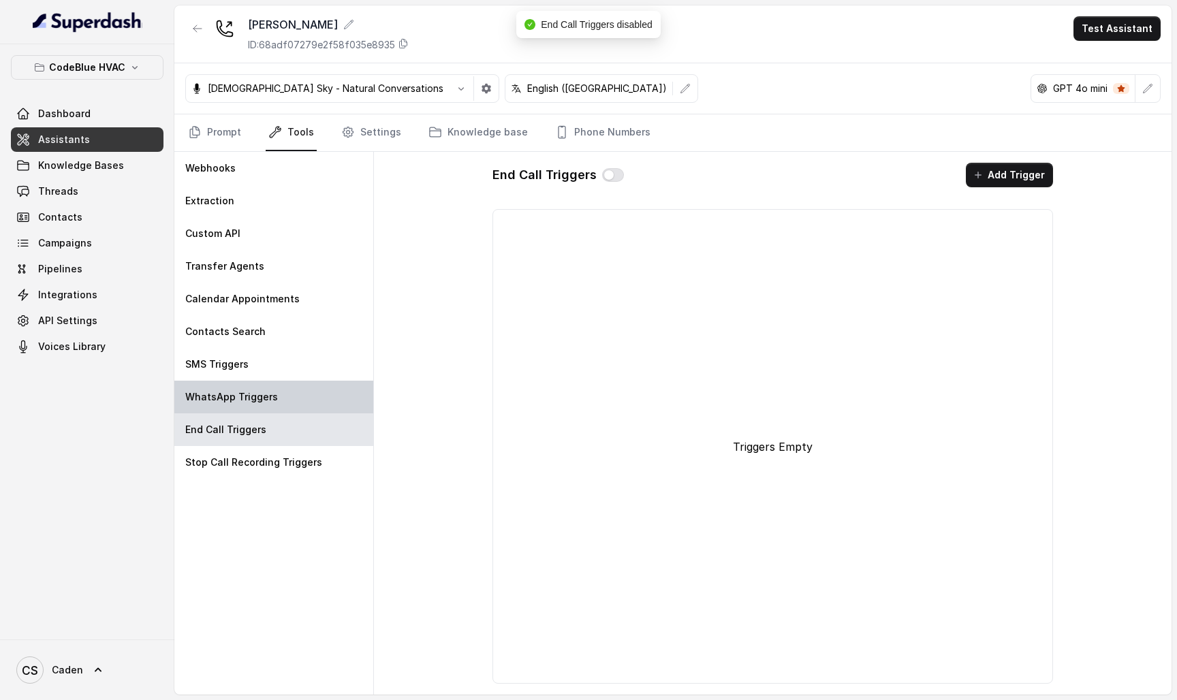
click at [299, 402] on div "WhatsApp Triggers" at bounding box center [273, 397] width 199 height 33
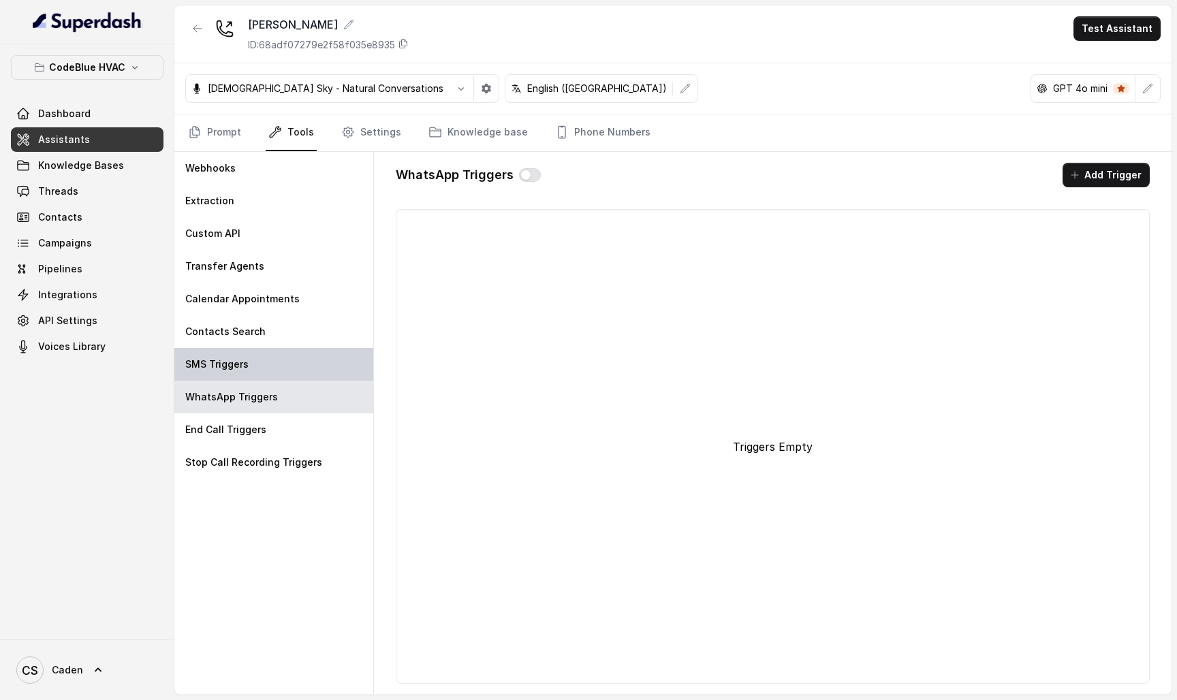
click at [300, 373] on div "SMS Triggers" at bounding box center [273, 364] width 199 height 33
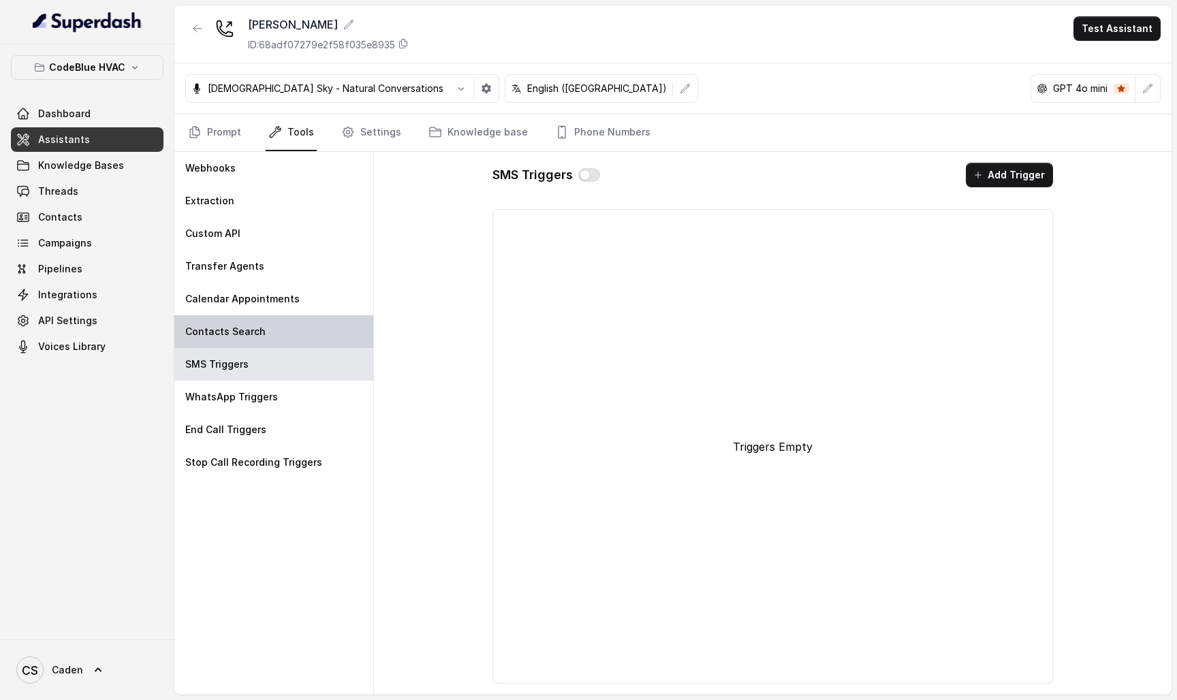
click at [313, 337] on div "Contacts Search" at bounding box center [273, 331] width 199 height 33
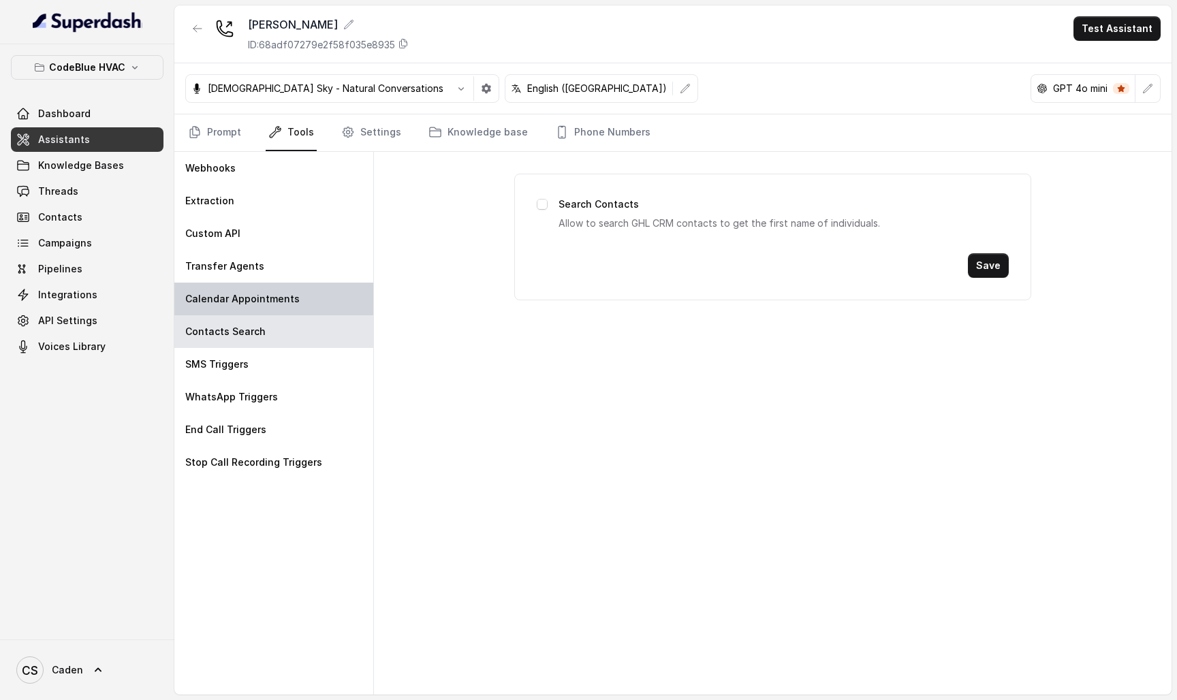
click at [326, 296] on div "Calendar Appointments" at bounding box center [273, 299] width 199 height 33
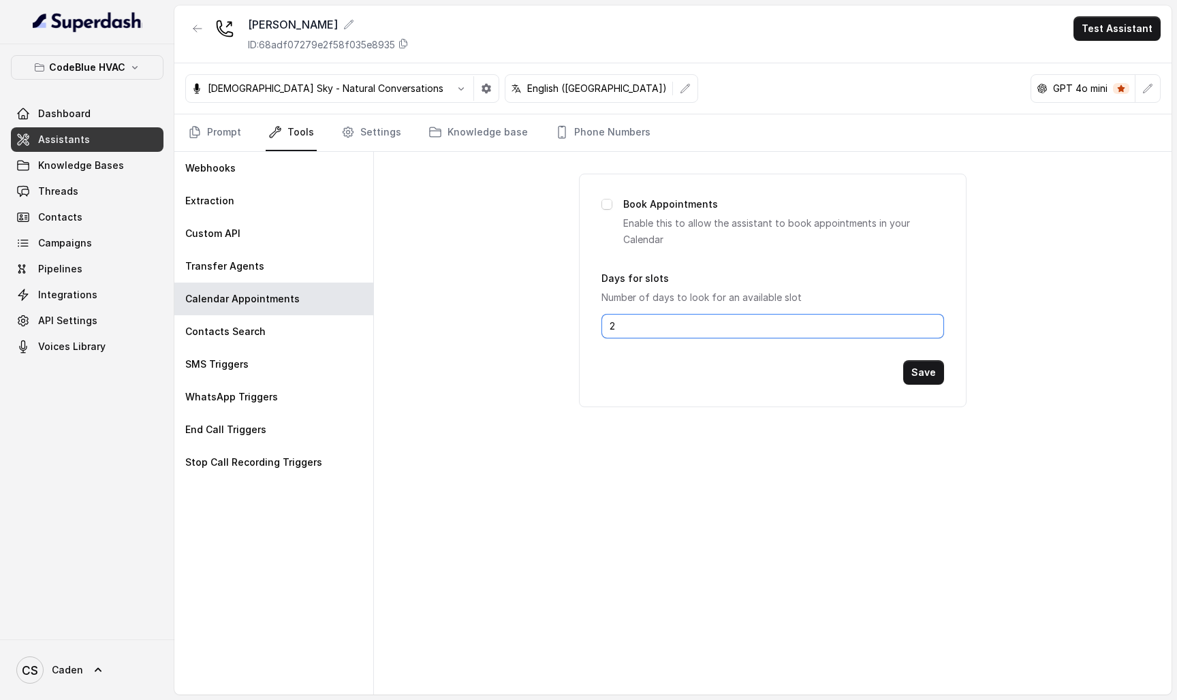
click at [657, 332] on input "2" at bounding box center [773, 326] width 343 height 25
click at [293, 266] on div "Transfer Agents" at bounding box center [273, 266] width 199 height 33
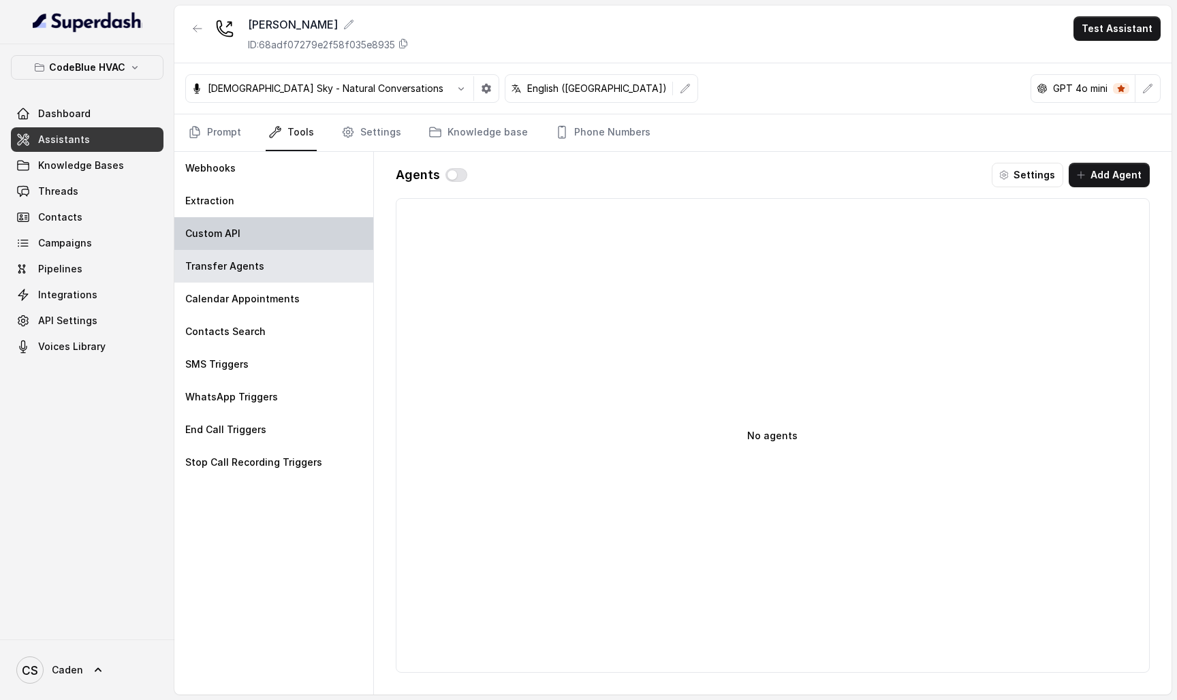
click at [299, 243] on div "Custom API" at bounding box center [273, 233] width 199 height 33
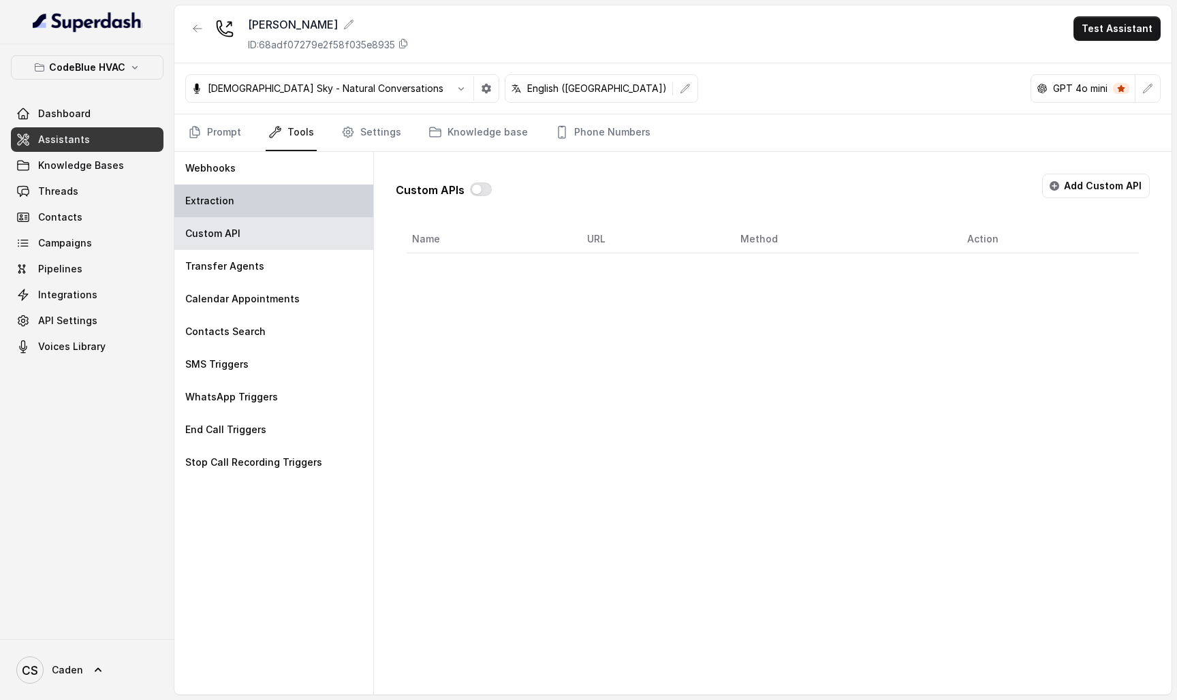
click at [298, 212] on div "Extraction" at bounding box center [273, 201] width 199 height 33
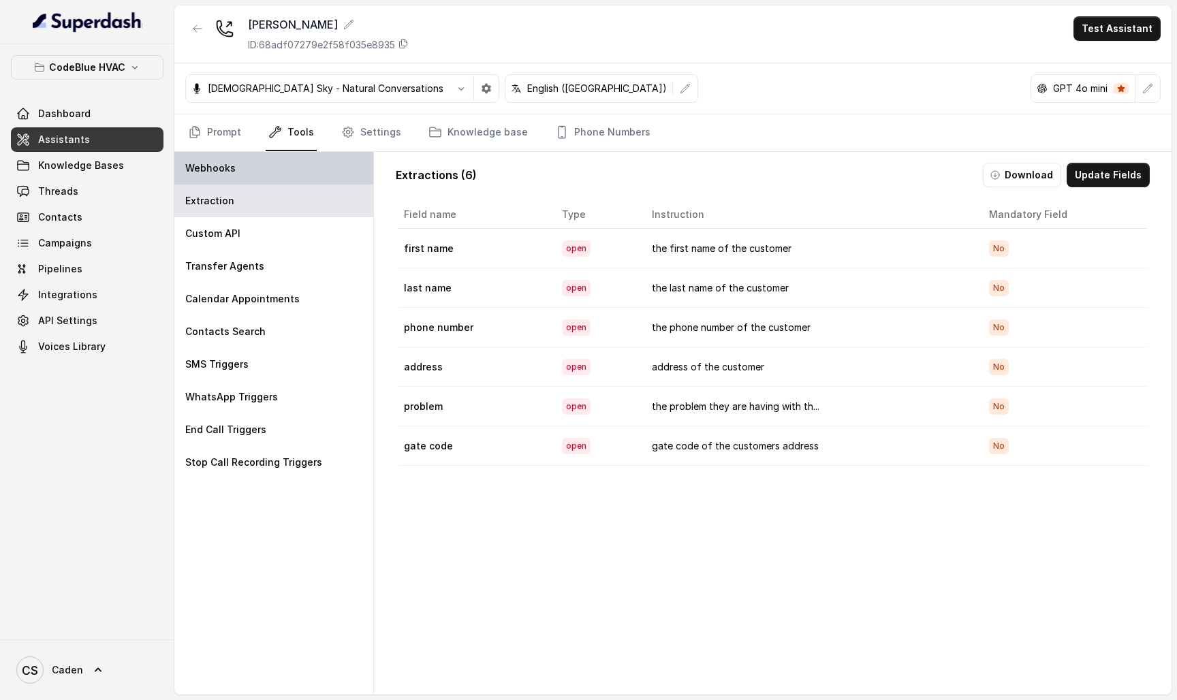
click at [310, 174] on div "Webhooks" at bounding box center [273, 168] width 199 height 33
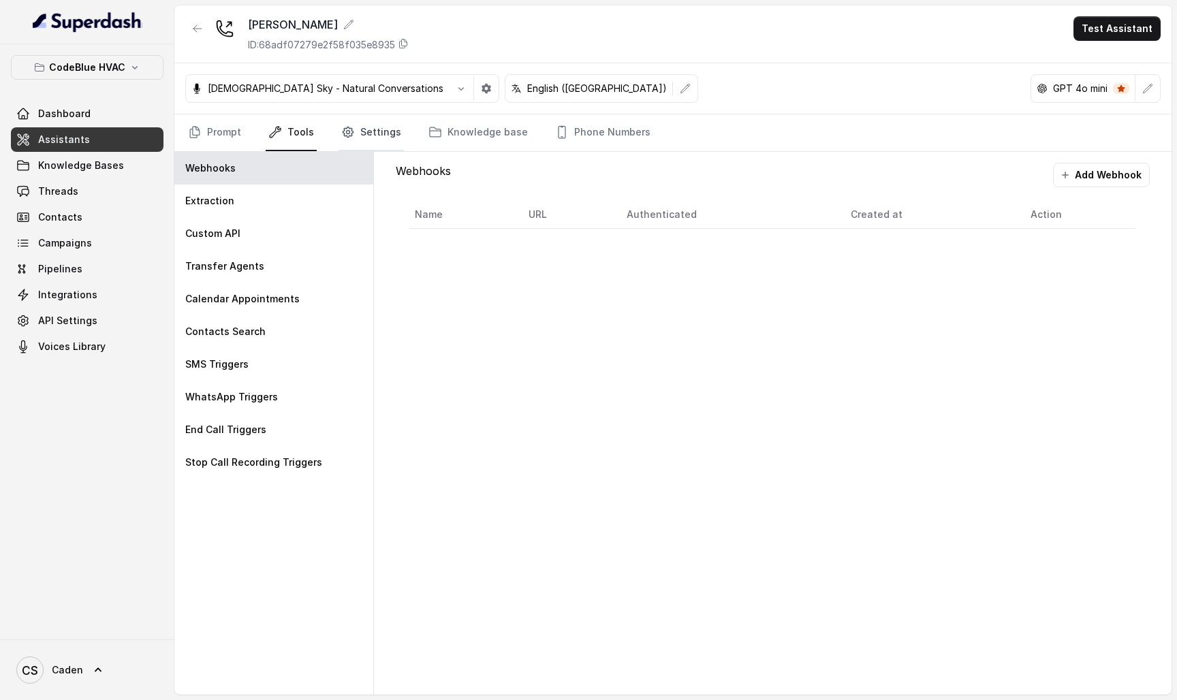
click at [341, 136] on icon "Tabs" at bounding box center [348, 132] width 14 height 14
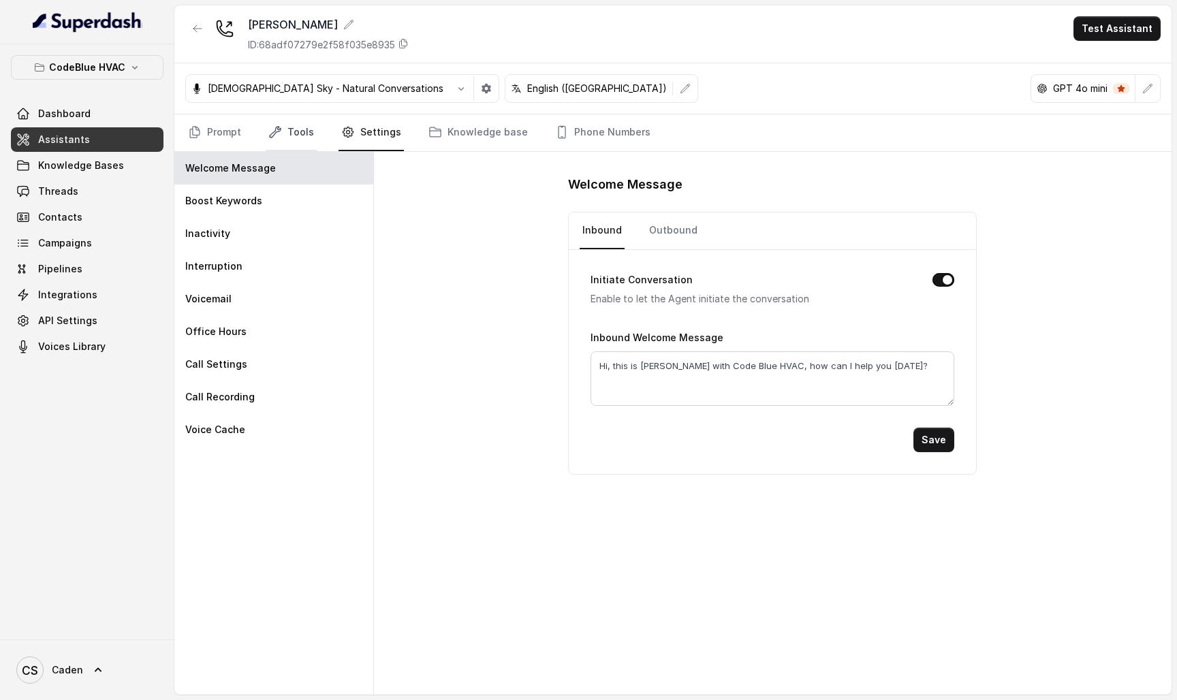
click at [300, 138] on link "Tools" at bounding box center [291, 132] width 51 height 37
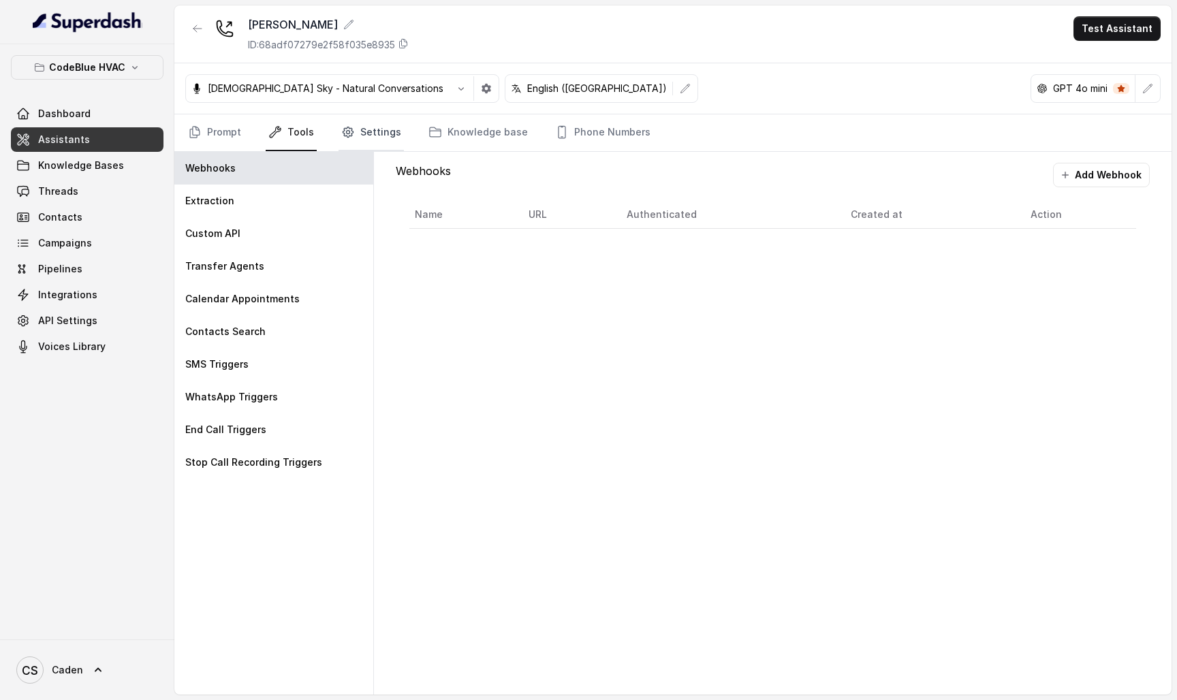
click at [381, 137] on link "Settings" at bounding box center [371, 132] width 65 height 37
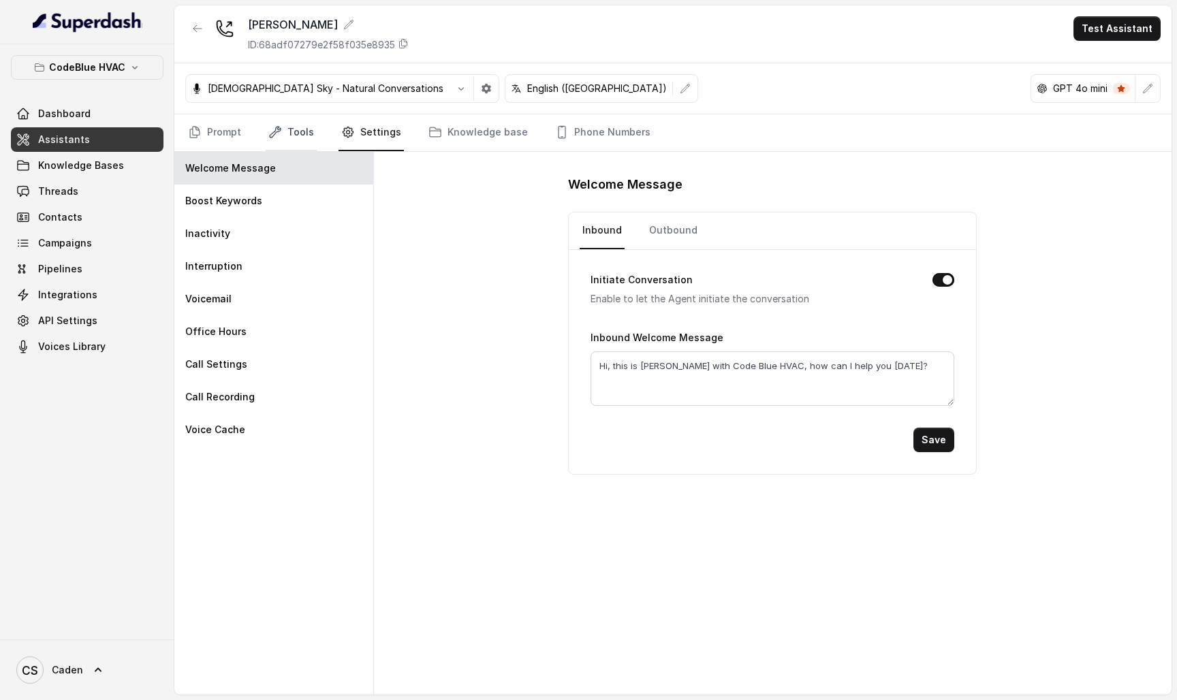
click at [290, 134] on link "Tools" at bounding box center [291, 132] width 51 height 37
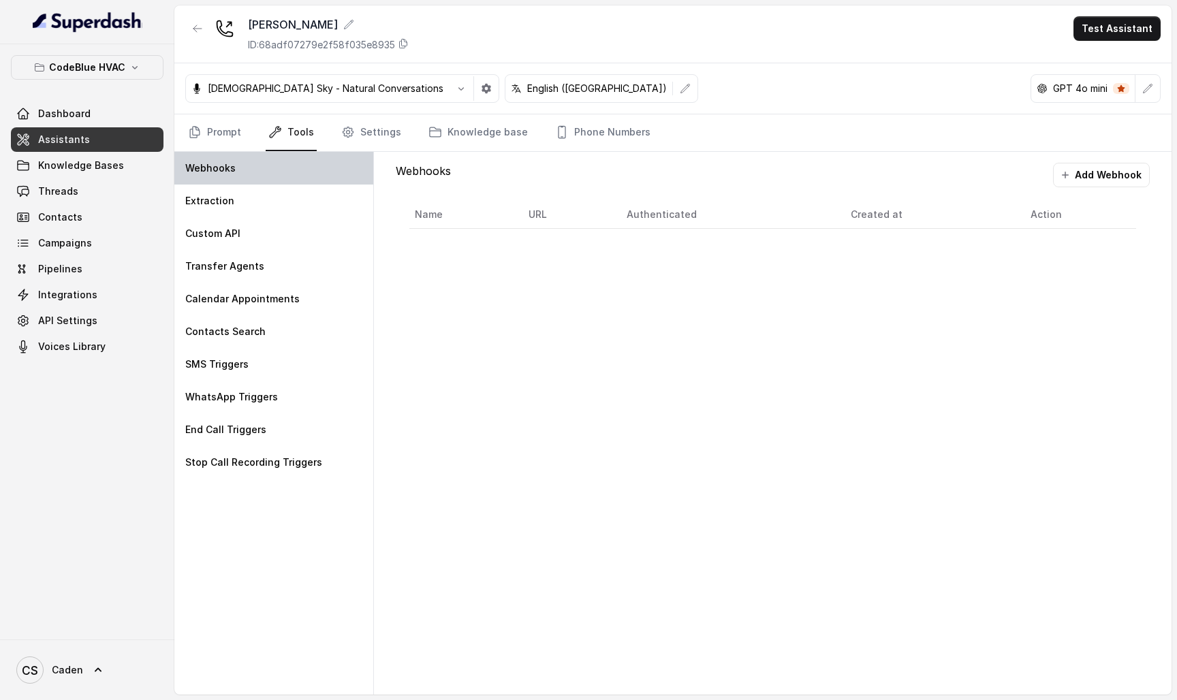
click at [270, 181] on div "Webhooks" at bounding box center [273, 168] width 199 height 33
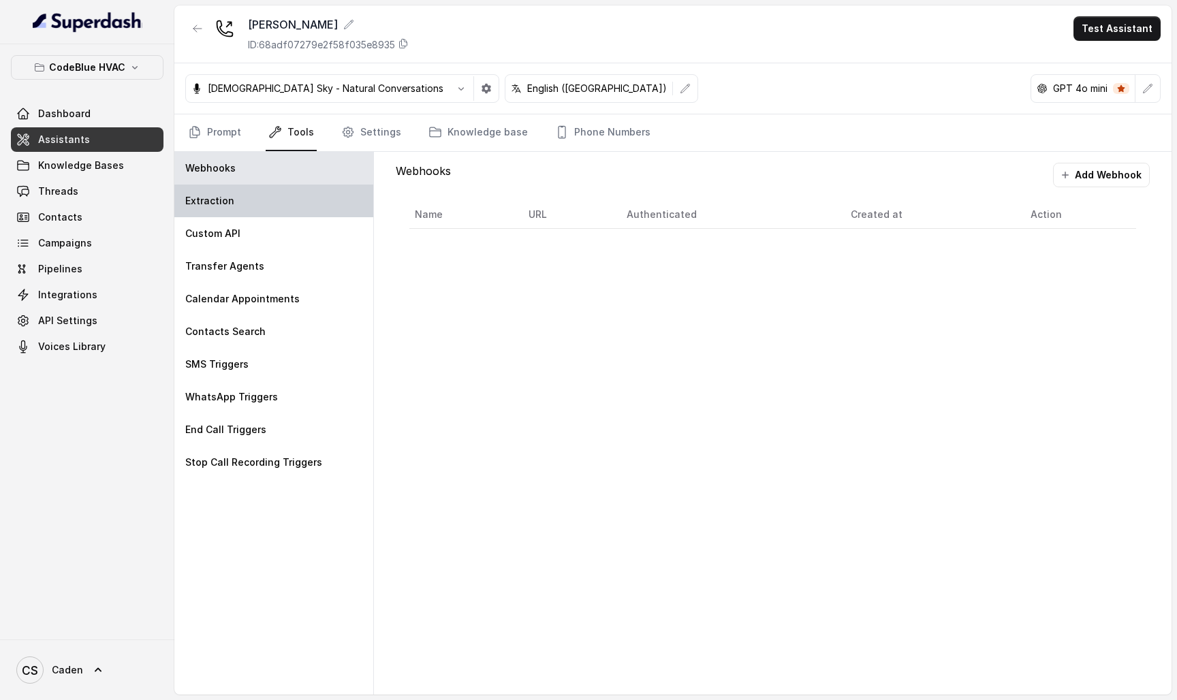
click at [259, 200] on div "Extraction" at bounding box center [273, 201] width 199 height 33
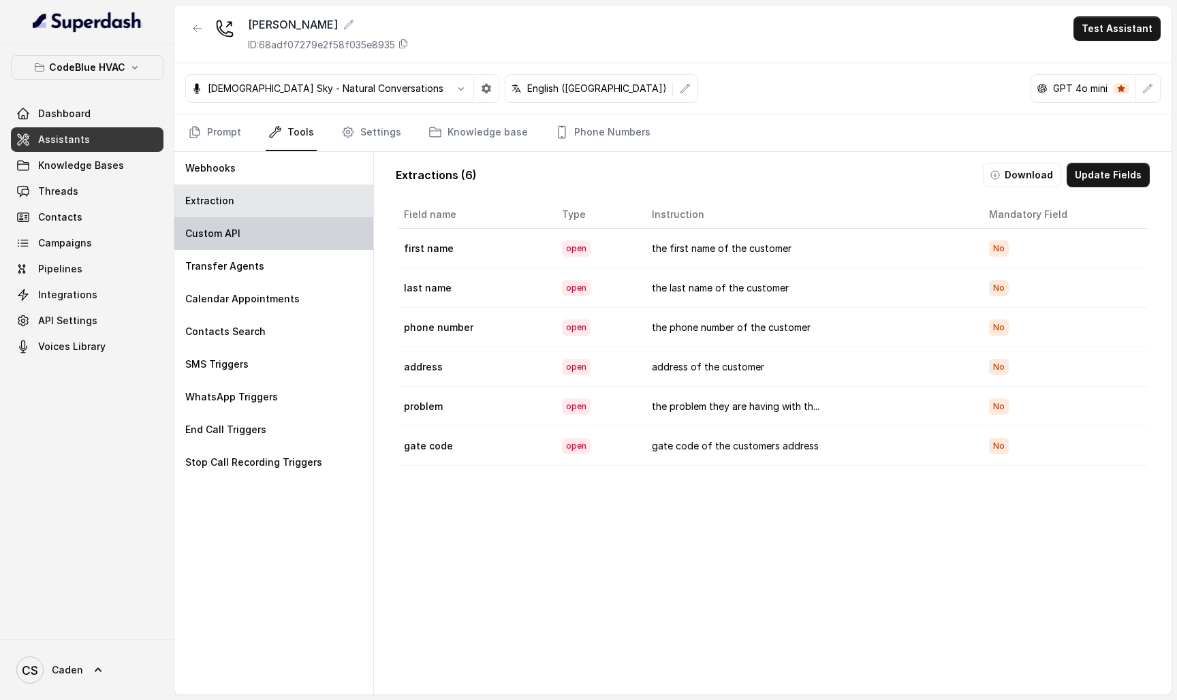
click at [258, 227] on div "Custom API" at bounding box center [273, 233] width 199 height 33
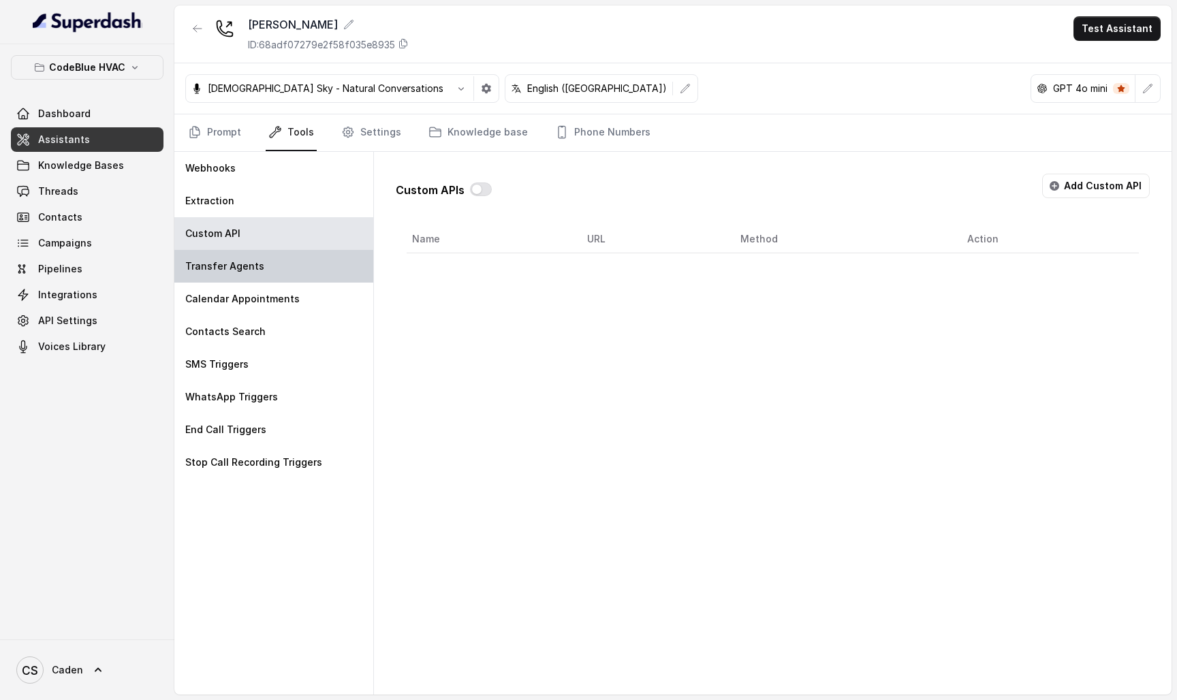
click at [257, 262] on p "Transfer Agents" at bounding box center [224, 267] width 79 height 14
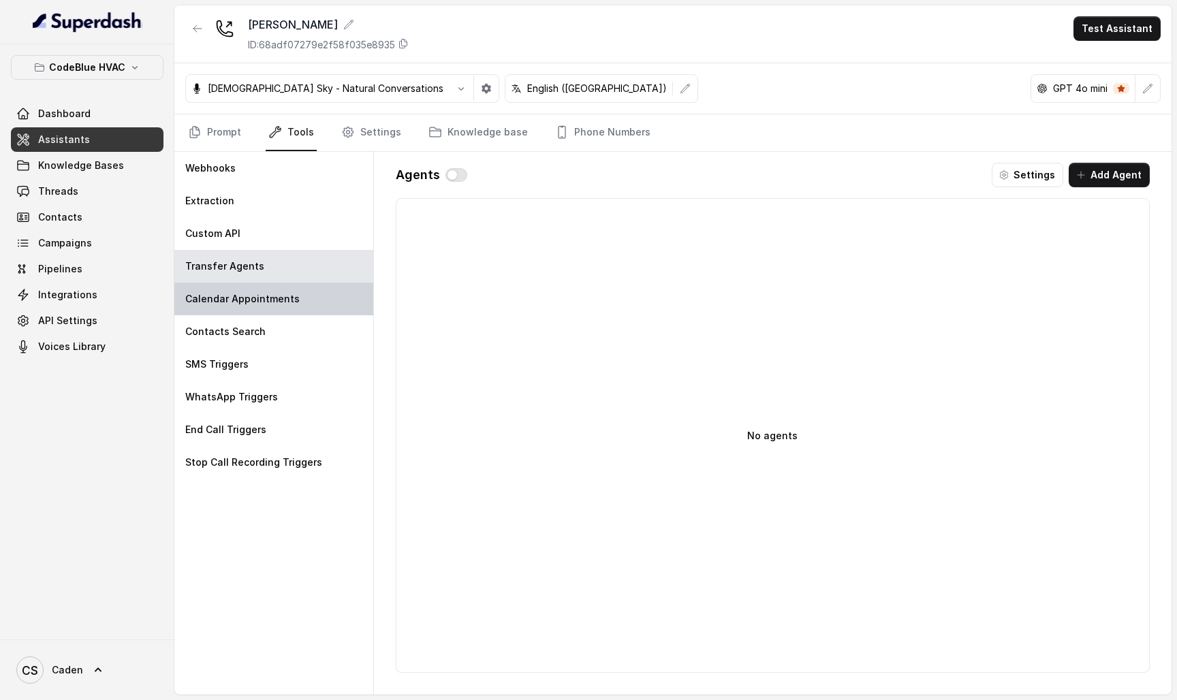
click at [253, 296] on p "Calendar Appointments" at bounding box center [242, 299] width 114 height 14
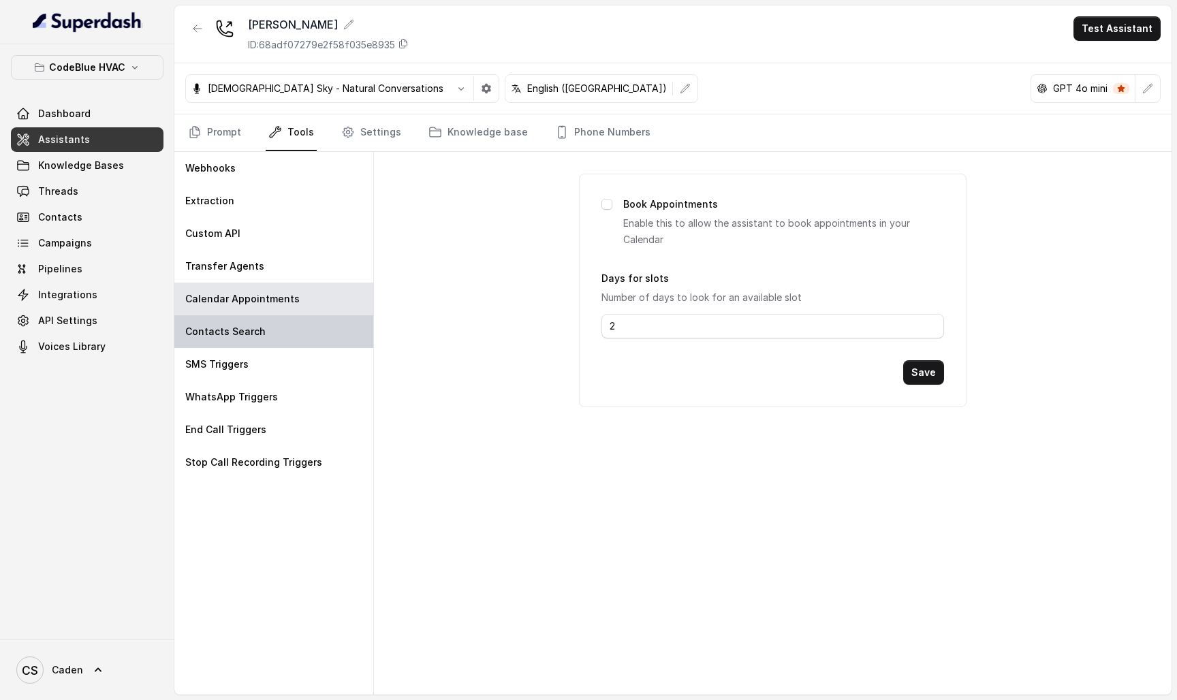
click at [252, 331] on p "Contacts Search" at bounding box center [225, 332] width 80 height 14
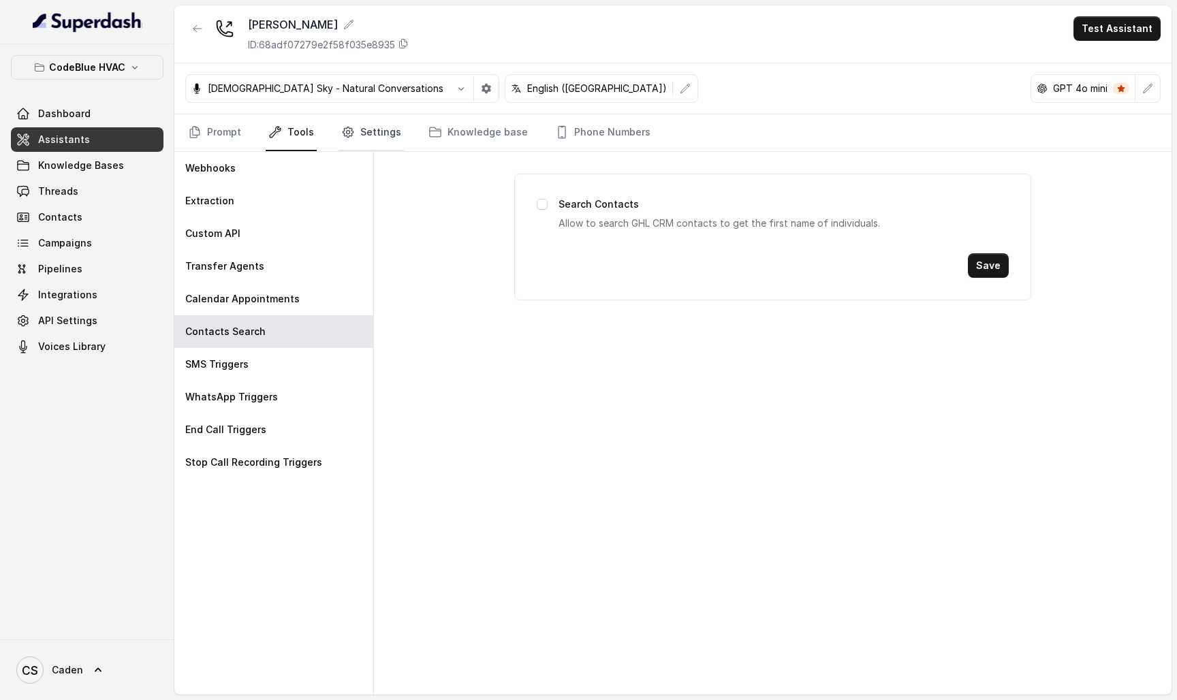
click at [354, 127] on link "Settings" at bounding box center [371, 132] width 65 height 37
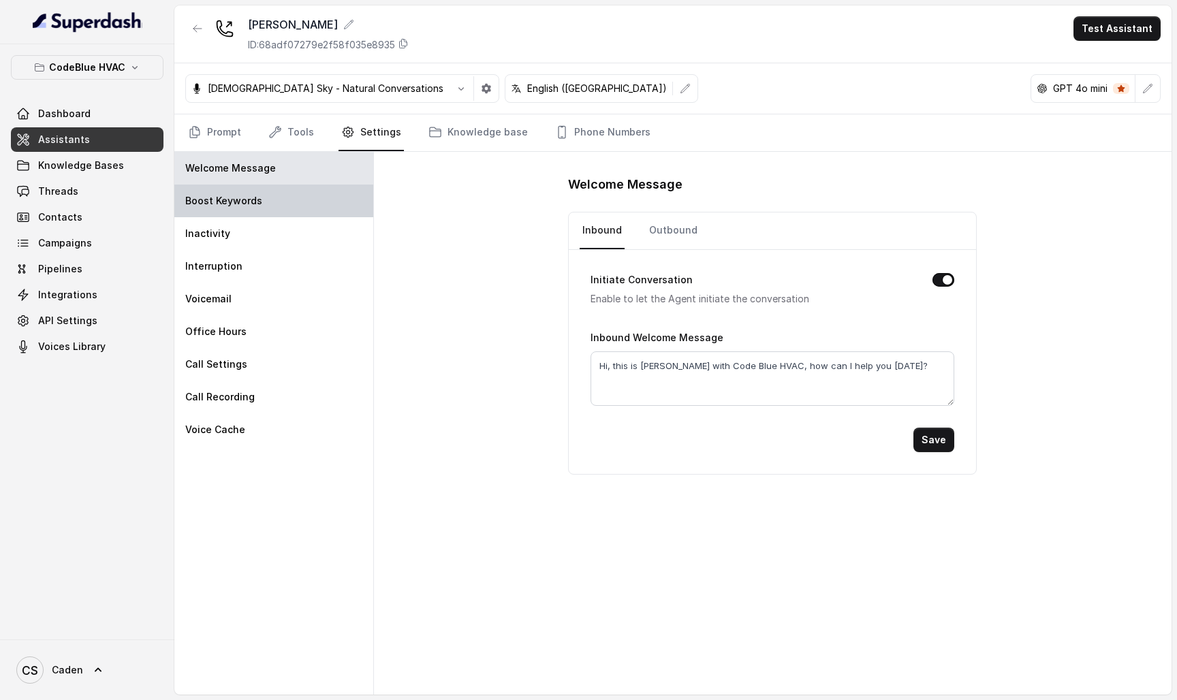
click at [321, 185] on div "Boost Keywords" at bounding box center [273, 201] width 199 height 33
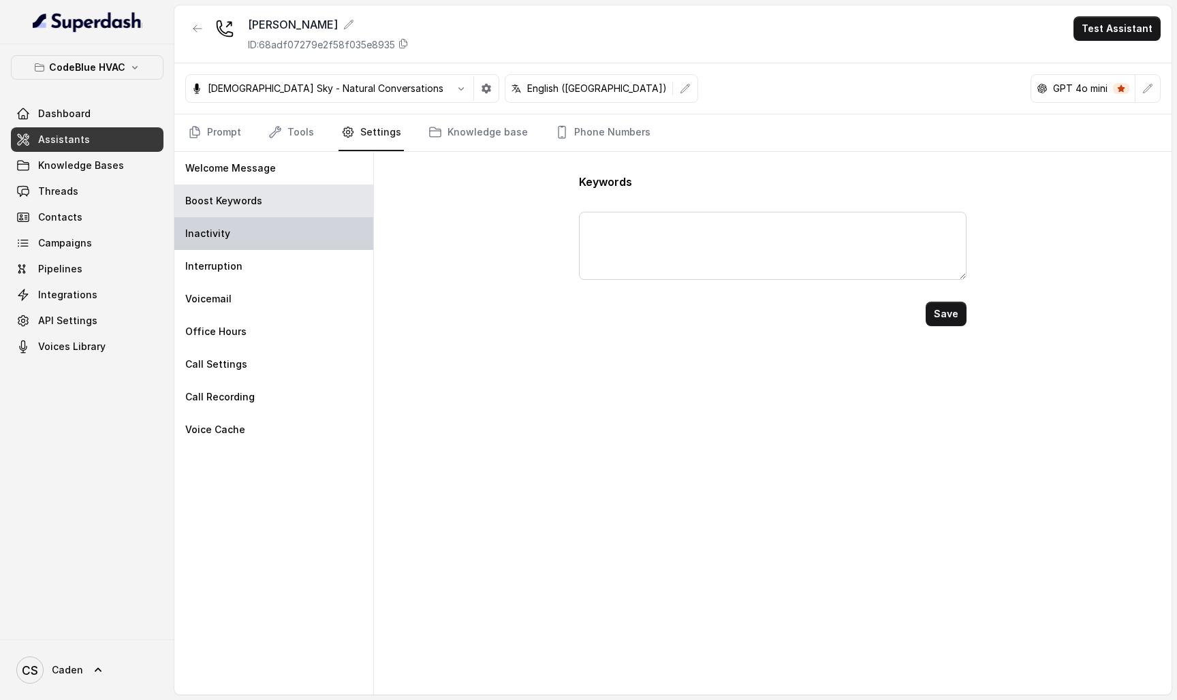
click at [308, 235] on div "Inactivity" at bounding box center [273, 233] width 199 height 33
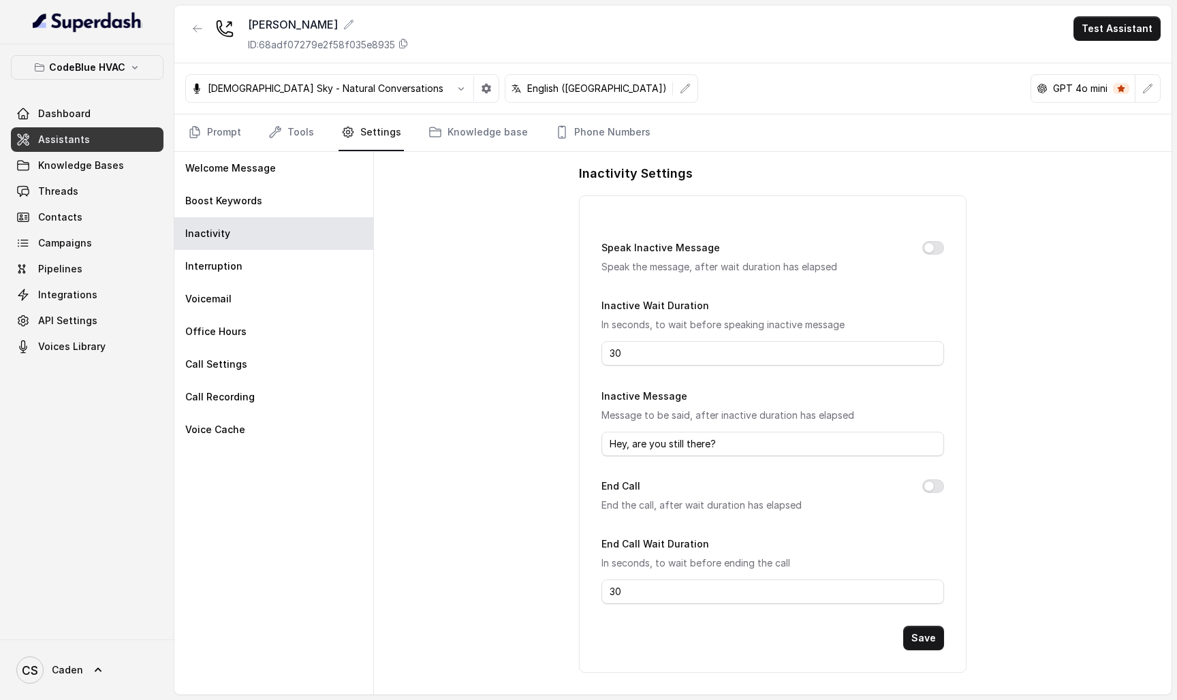
scroll to position [35, 0]
click at [306, 274] on div "Interruption" at bounding box center [273, 266] width 199 height 33
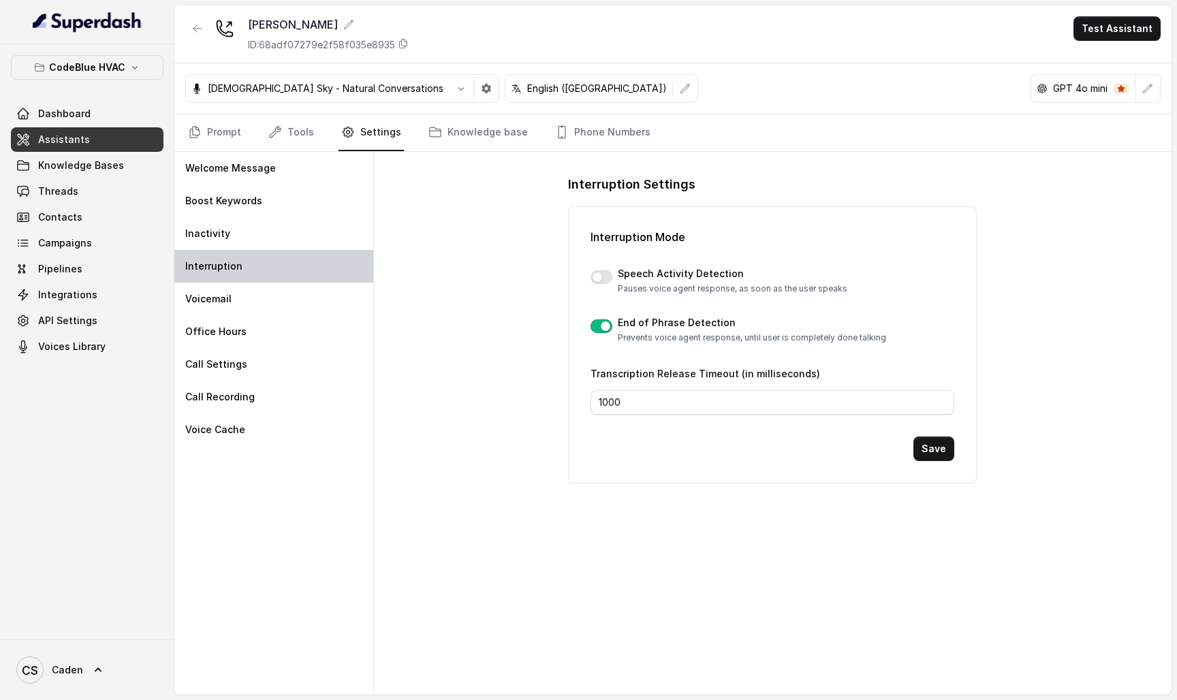
scroll to position [0, 0]
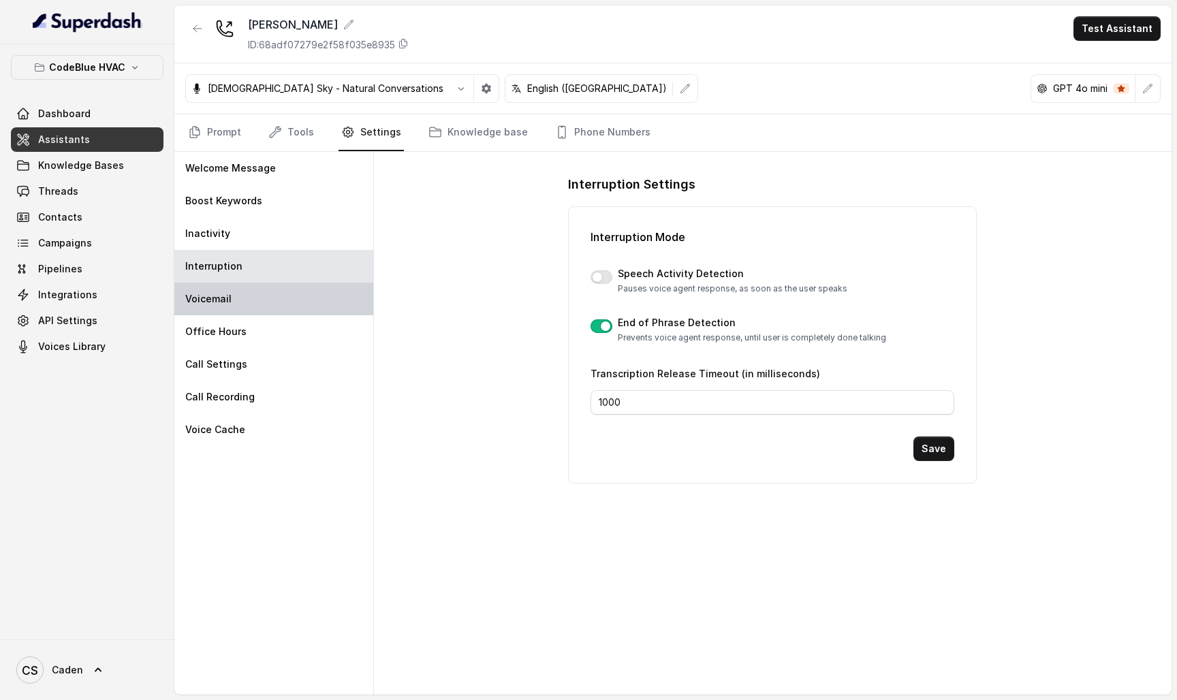
click at [287, 292] on div "Voicemail" at bounding box center [273, 299] width 199 height 33
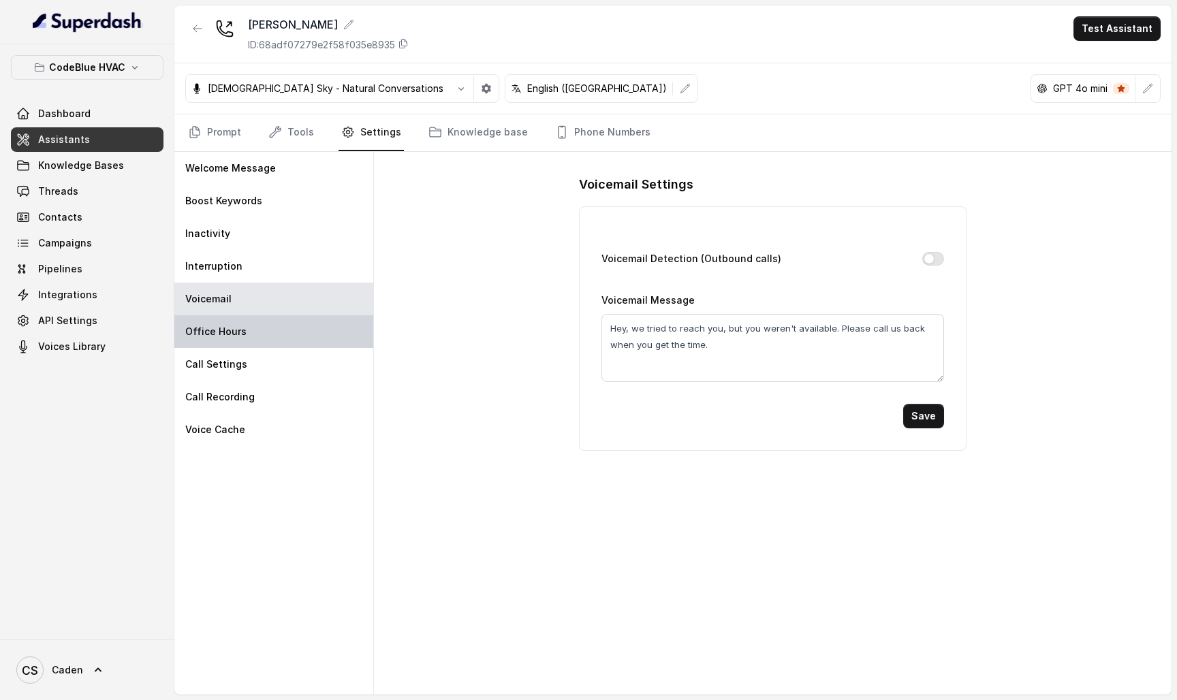
click at [275, 339] on div "Office Hours" at bounding box center [273, 331] width 199 height 33
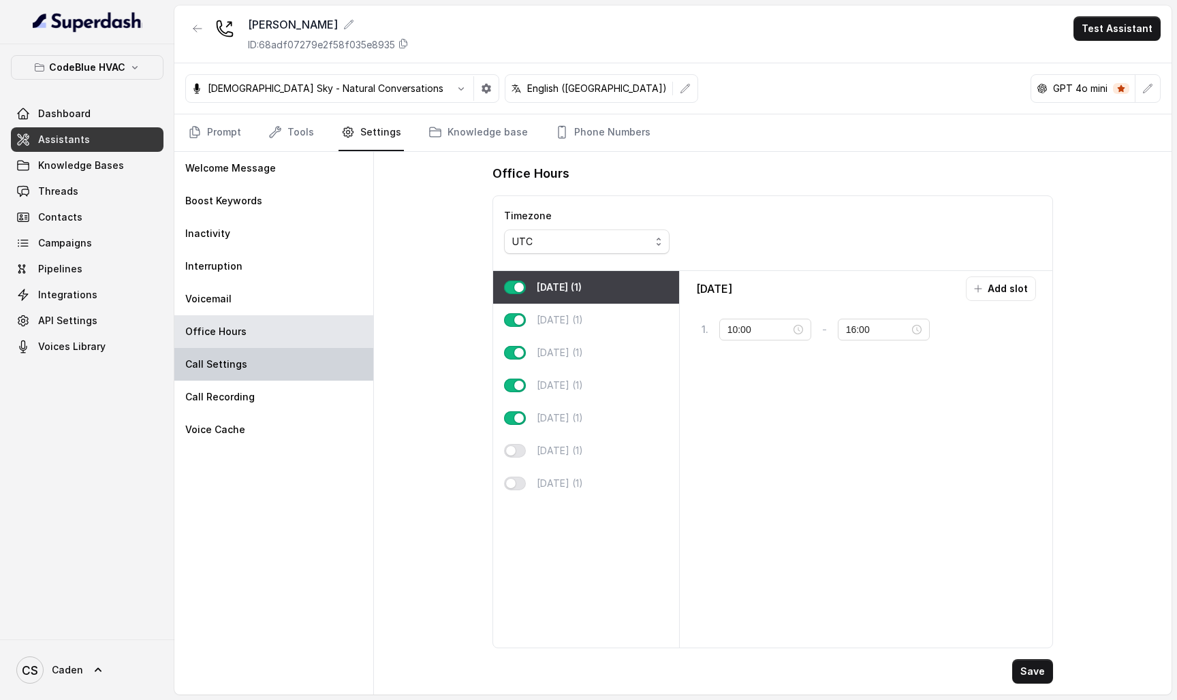
click at [268, 376] on div "Call Settings" at bounding box center [273, 364] width 199 height 33
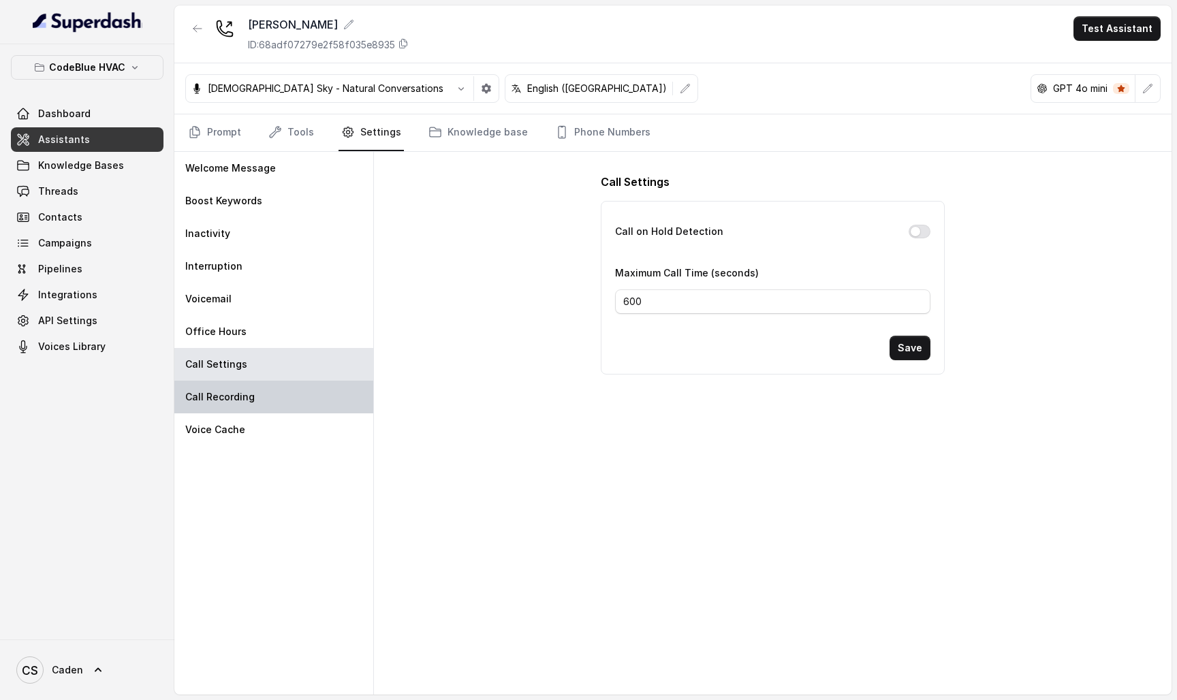
click at [268, 404] on div "Call Recording" at bounding box center [273, 397] width 199 height 33
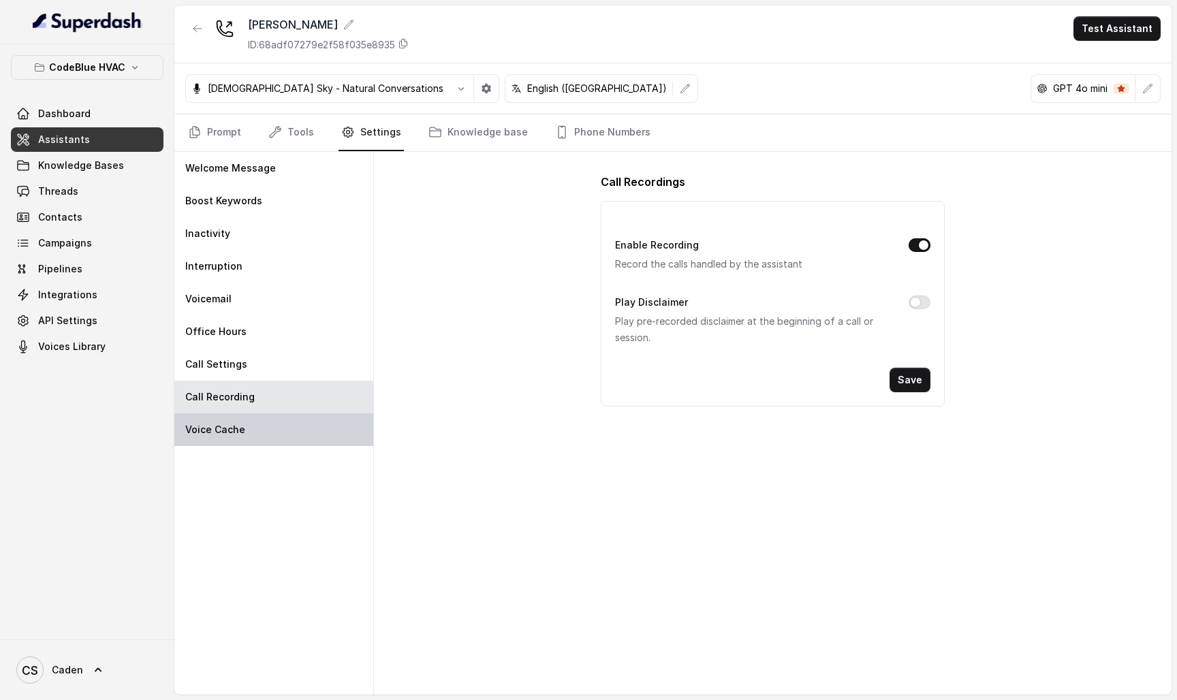
click at [267, 432] on div "Voice Cache" at bounding box center [273, 430] width 199 height 33
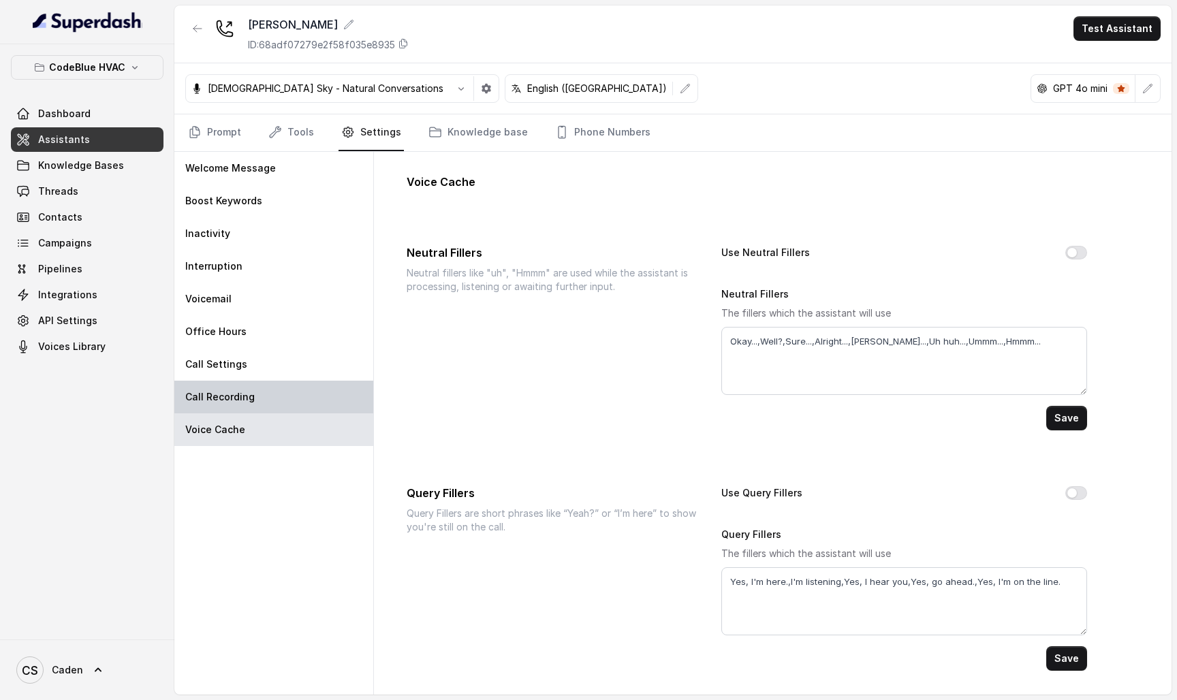
click at [283, 405] on div "Call Recording" at bounding box center [273, 397] width 199 height 33
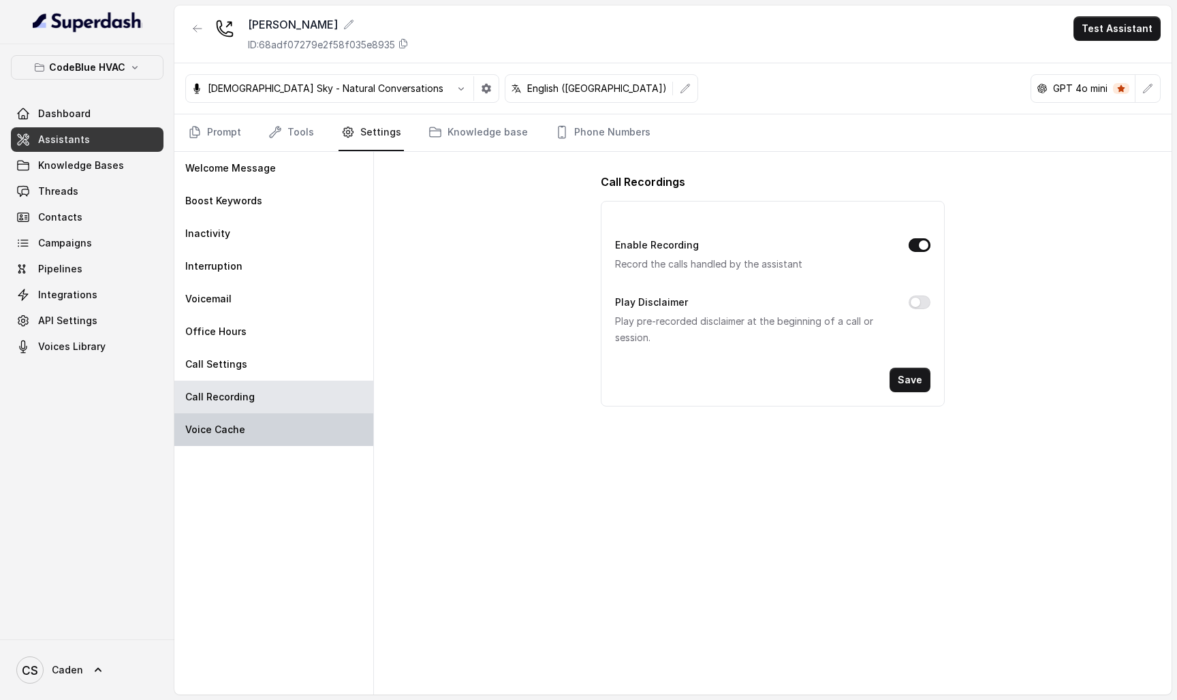
click at [285, 424] on div "Voice Cache" at bounding box center [273, 430] width 199 height 33
